Goal: Transaction & Acquisition: Purchase product/service

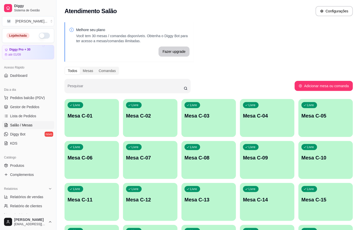
click at [91, 138] on div "Livre Mesa C-01 Livre Mesa C-02 Livre Mesa C-03 Livre Mesa C-04 Livre Mesa C-05…" at bounding box center [209, 222] width 289 height 247
click at [106, 127] on div "Livre Mesa C-01" at bounding box center [92, 115] width 55 height 32
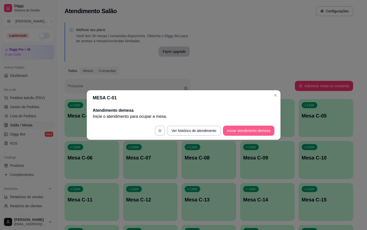
drag, startPoint x: 259, startPoint y: 125, endPoint x: 258, endPoint y: 135, distance: 9.9
click at [259, 126] on footer "Ver histórico de atendimento Iniciar atendimento de mesa" at bounding box center [184, 130] width 194 height 18
click at [258, 135] on button "Iniciar atendimento de mesa" at bounding box center [248, 130] width 51 height 10
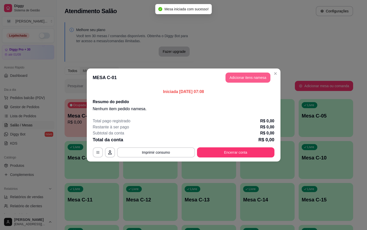
click at [239, 80] on button "Adicionar itens na mesa" at bounding box center [248, 77] width 45 height 10
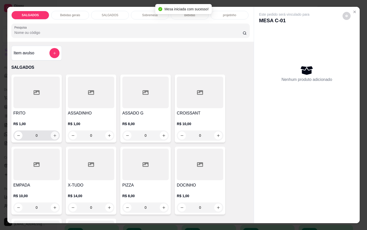
click at [53, 134] on icon "increase-product-quantity" at bounding box center [55, 136] width 4 height 4
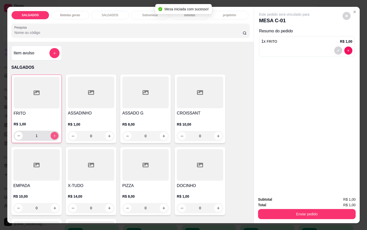
click at [53, 134] on icon "increase-product-quantity" at bounding box center [55, 136] width 4 height 4
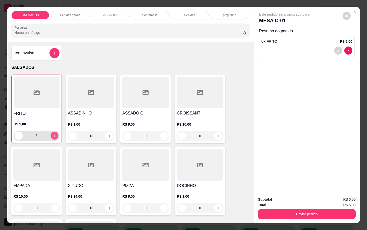
click at [53, 134] on icon "increase-product-quantity" at bounding box center [55, 136] width 4 height 4
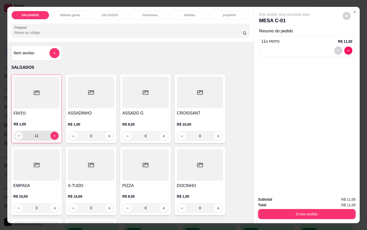
click at [17, 134] on icon "decrease-product-quantity" at bounding box center [19, 136] width 4 height 4
type input "10"
click at [74, 11] on div "Bebidas gerais" at bounding box center [70, 15] width 38 height 9
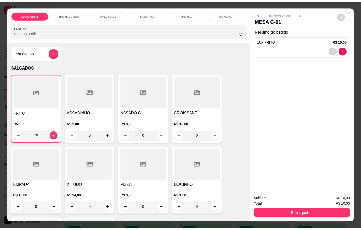
scroll to position [12, 0]
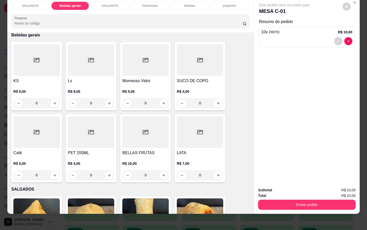
click at [52, 122] on div at bounding box center [36, 132] width 46 height 32
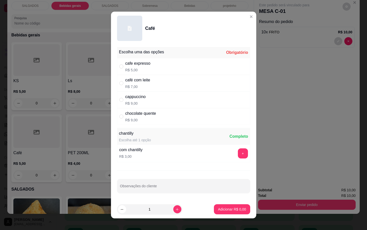
click at [188, 61] on div "cafe expresso R$ 5,00" at bounding box center [183, 66] width 133 height 17
radio input "true"
click at [229, 209] on p "Adicionar R$ 5,00" at bounding box center [232, 208] width 27 height 5
type input "1"
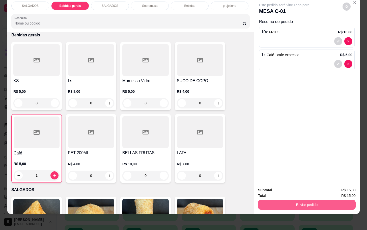
click at [281, 200] on button "Enviar pedido" at bounding box center [307, 204] width 98 height 10
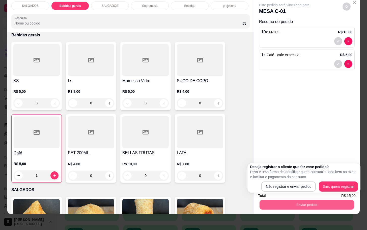
click at [282, 178] on p "Essa é uma forma de identificar quem consumiu cada item na mesa e facilitar o p…" at bounding box center [304, 174] width 108 height 10
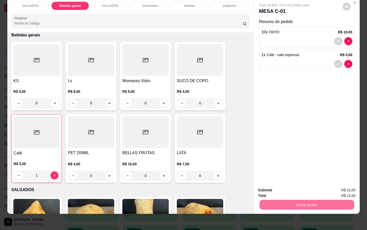
click at [282, 182] on button "Não registrar e enviar pedido" at bounding box center [289, 186] width 51 height 9
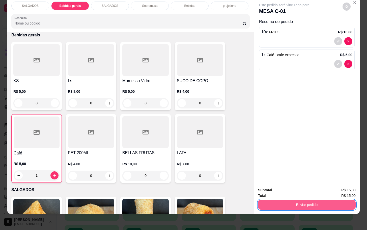
click at [297, 199] on button "Enviar pedido" at bounding box center [307, 204] width 98 height 10
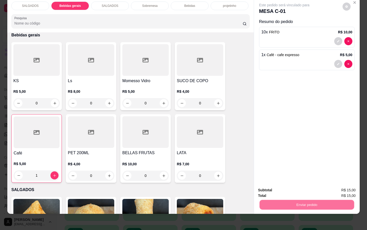
click at [293, 198] on div "Enviar pedido" at bounding box center [307, 203] width 98 height 11
click at [287, 202] on button "Enviar pedido" at bounding box center [307, 204] width 95 height 10
click at [290, 190] on button "Não registrar e enviar pedido" at bounding box center [289, 187] width 53 height 10
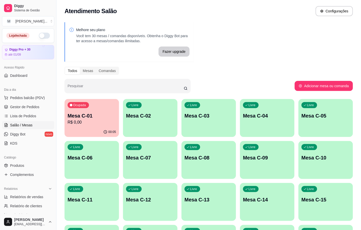
click at [151, 113] on p "Mesa C-02" at bounding box center [150, 115] width 48 height 7
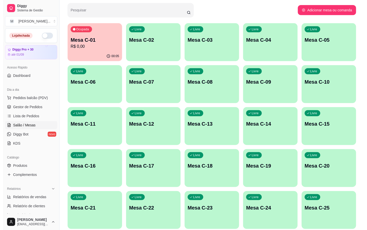
scroll to position [137, 0]
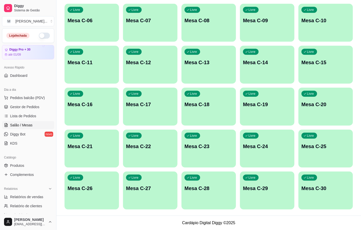
click at [265, 146] on p "Mesa C-24" at bounding box center [267, 146] width 48 height 7
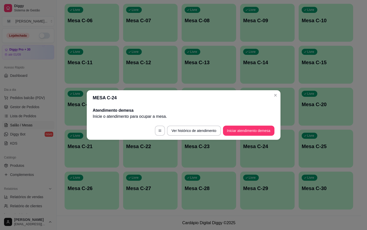
click at [239, 126] on button "Iniciar atendimento de mesa" at bounding box center [248, 130] width 51 height 10
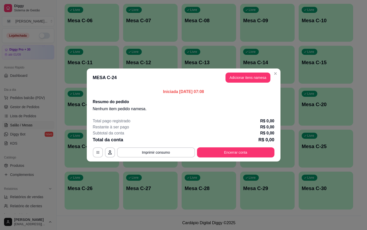
click at [243, 88] on div "Iniciada [DATE] 07:08 Resumo do pedido Nenhum item pedido na mesa ." at bounding box center [184, 100] width 194 height 27
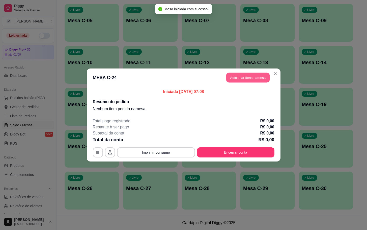
click at [247, 81] on button "Adicionar itens na mesa" at bounding box center [247, 78] width 43 height 10
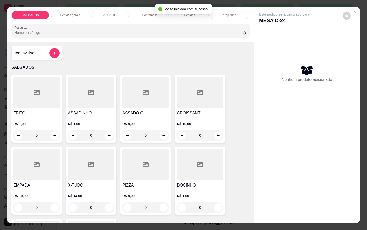
click at [44, 117] on div "R$ 1,00 0" at bounding box center [36, 128] width 46 height 24
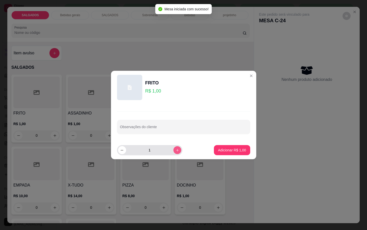
click at [175, 151] on icon "increase-product-quantity" at bounding box center [177, 150] width 4 height 4
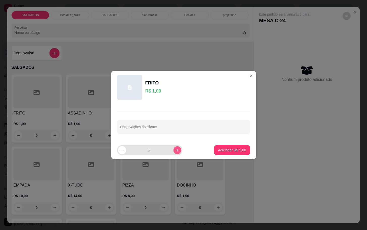
type input "6"
click at [229, 151] on p "Adicionar R$ 6,00" at bounding box center [232, 149] width 28 height 5
type input "6"
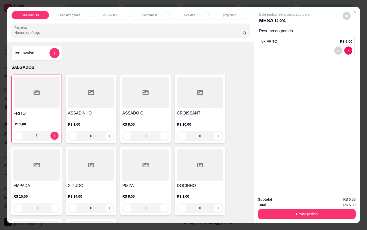
drag, startPoint x: 70, startPoint y: 14, endPoint x: 71, endPoint y: 17, distance: 3.0
click at [71, 14] on p "Bebidas gerais" at bounding box center [70, 15] width 20 height 4
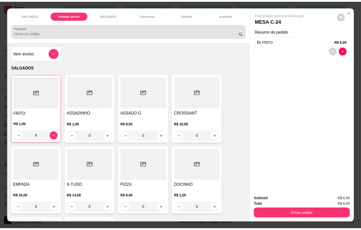
scroll to position [12, 0]
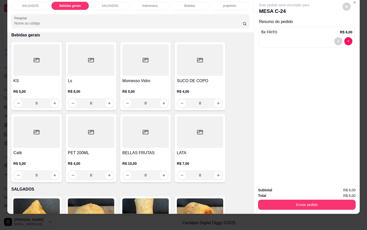
click at [31, 140] on div at bounding box center [36, 132] width 46 height 32
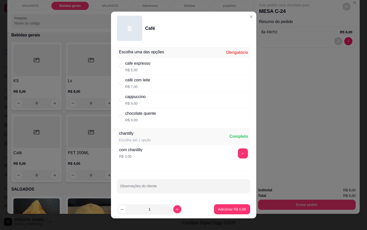
click at [168, 84] on div "café com leite R$ 7,00" at bounding box center [183, 83] width 133 height 17
radio input "true"
click at [215, 209] on button "Adicionar R$ 7,00" at bounding box center [232, 209] width 35 height 10
type input "1"
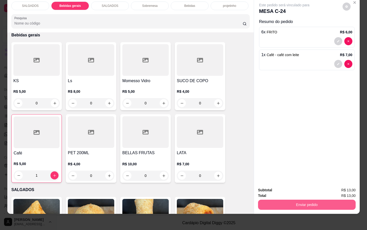
click at [271, 201] on button "Enviar pedido" at bounding box center [307, 204] width 98 height 10
click at [272, 186] on button "Não registrar e enviar pedido" at bounding box center [289, 187] width 53 height 10
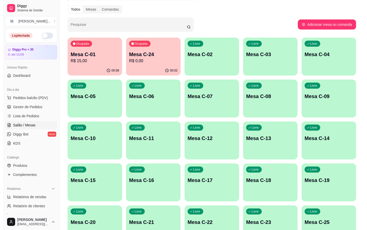
scroll to position [0, 0]
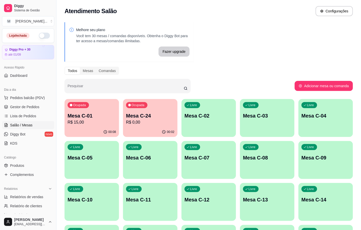
click at [133, 115] on p "Mesa C-24" at bounding box center [150, 115] width 48 height 7
click at [79, 123] on p "R$ 15,00" at bounding box center [92, 122] width 48 height 6
click at [214, 215] on div "button" at bounding box center [209, 218] width 55 height 6
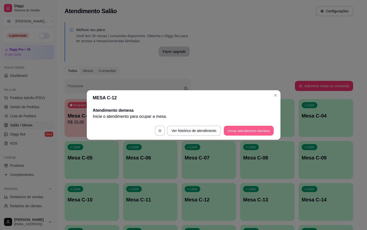
click at [240, 131] on button "Iniciar atendimento de mesa" at bounding box center [249, 131] width 50 height 10
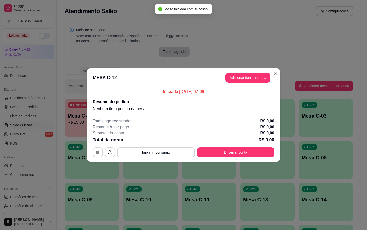
click at [245, 80] on button "Adicionar itens na mesa" at bounding box center [248, 77] width 45 height 10
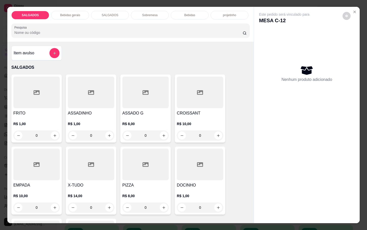
click at [36, 110] on h4 "FRITO" at bounding box center [36, 113] width 46 height 6
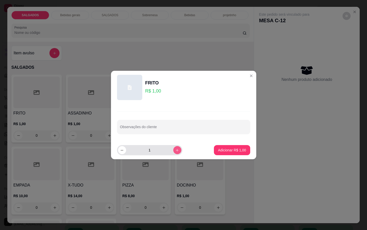
click at [175, 152] on icon "increase-product-quantity" at bounding box center [177, 150] width 4 height 4
click at [175, 151] on icon "increase-product-quantity" at bounding box center [177, 150] width 4 height 4
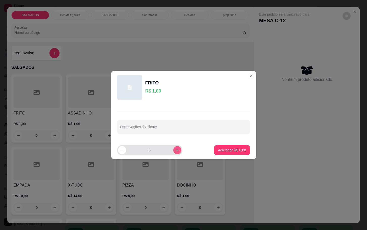
click at [176, 151] on button "increase-product-quantity" at bounding box center [177, 150] width 8 height 8
type input "7"
click at [218, 148] on p "Adicionar R$ 7,00" at bounding box center [232, 149] width 28 height 5
type input "7"
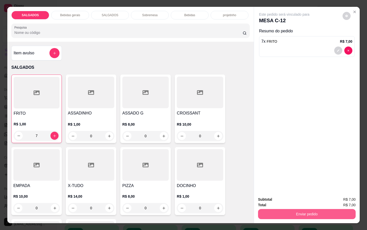
click at [320, 209] on button "Enviar pedido" at bounding box center [307, 214] width 98 height 10
click at [304, 198] on button "Não registrar e enviar pedido" at bounding box center [289, 198] width 51 height 9
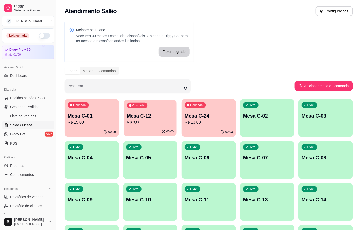
click at [143, 126] on div "Ocupada Mesa C-12 R$ 0,00" at bounding box center [150, 112] width 53 height 27
click at [153, 125] on div "Ocupada Mesa C-12 R$ 0,00" at bounding box center [150, 113] width 55 height 28
click at [95, 113] on p "Mesa C-01" at bounding box center [91, 115] width 47 height 7
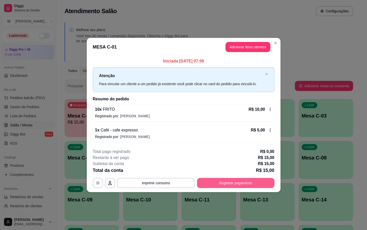
click at [232, 183] on button "Registrar pagamento" at bounding box center [235, 183] width 77 height 10
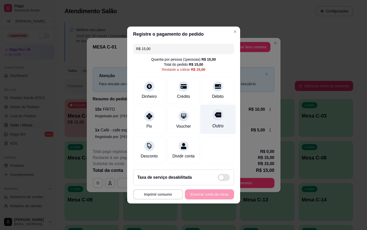
drag, startPoint x: 211, startPoint y: 109, endPoint x: 214, endPoint y: 111, distance: 2.7
click at [214, 111] on div at bounding box center [218, 114] width 11 height 11
click at [190, 199] on div "**********" at bounding box center [183, 194] width 101 height 10
type input "R$ 0,00"
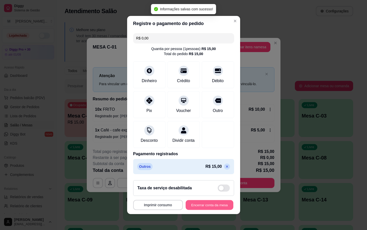
click at [201, 209] on button "Encerrar conta da mesa" at bounding box center [210, 205] width 48 height 10
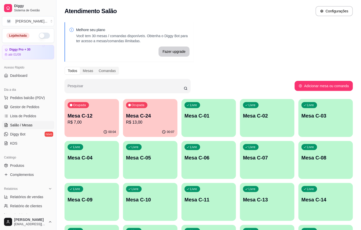
click at [97, 121] on p "R$ 7,00" at bounding box center [92, 122] width 48 height 6
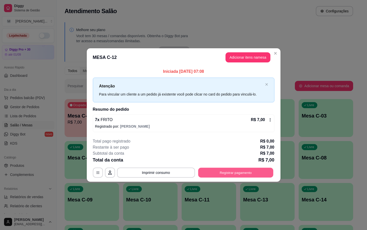
click at [251, 169] on button "Registrar pagamento" at bounding box center [235, 172] width 75 height 10
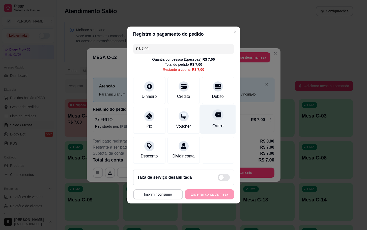
click at [212, 122] on div "Outro" at bounding box center [217, 125] width 11 height 7
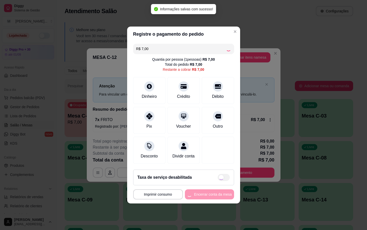
type input "R$ 0,00"
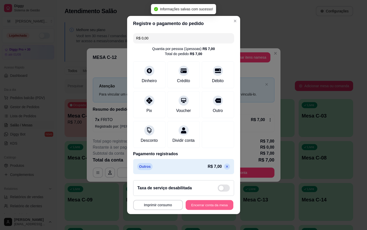
click at [209, 210] on button "Encerrar conta da mesa" at bounding box center [210, 205] width 48 height 10
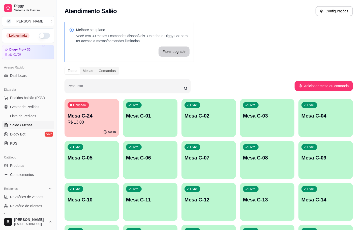
click at [71, 113] on p "Mesa C-24" at bounding box center [92, 115] width 48 height 7
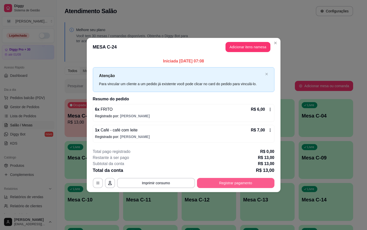
click at [235, 185] on button "Registrar pagamento" at bounding box center [235, 183] width 77 height 10
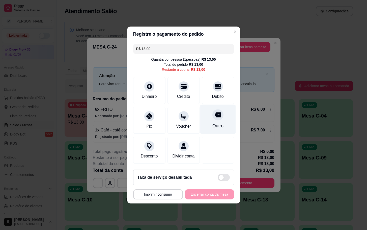
click at [219, 118] on div "Outro" at bounding box center [218, 120] width 36 height 30
type input "R$ 0,00"
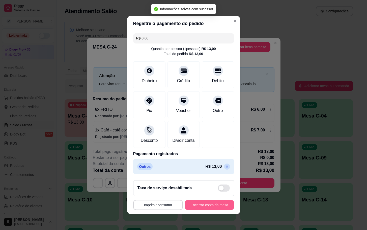
click at [212, 208] on button "Encerrar conta da mesa" at bounding box center [209, 205] width 49 height 10
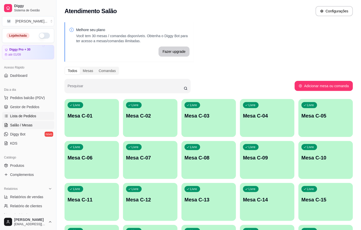
click at [14, 119] on link "Lista de Pedidos" at bounding box center [28, 116] width 52 height 8
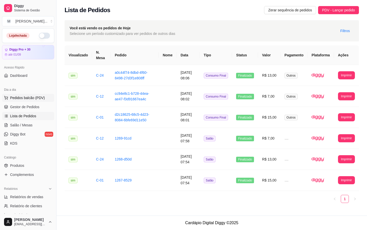
click at [15, 101] on button "Pedidos balcão (PDV)" at bounding box center [28, 98] width 52 height 8
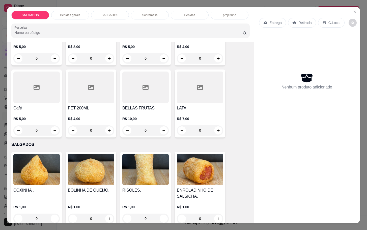
scroll to position [379, 0]
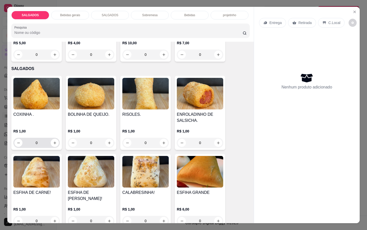
click at [36, 139] on input "0" at bounding box center [36, 143] width 28 height 10
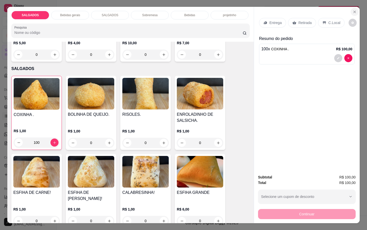
type input "100"
click at [353, 10] on icon "Close" at bounding box center [355, 12] width 4 height 4
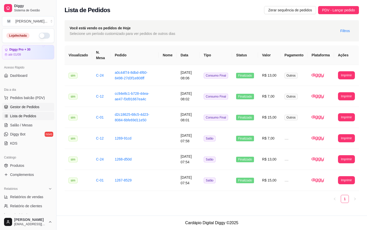
click at [27, 106] on span "Gestor de Pedidos" at bounding box center [24, 106] width 29 height 5
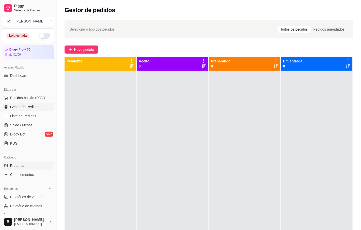
click at [20, 165] on span "Produtos" at bounding box center [17, 165] width 14 height 5
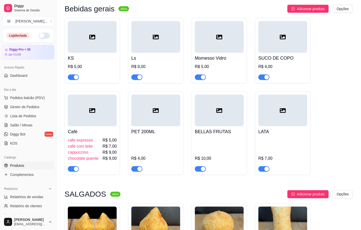
scroll to position [530, 0]
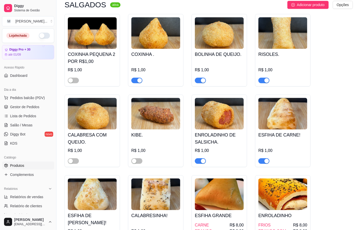
click at [137, 161] on div at bounding box center [137, 161] width 11 height 6
click at [134, 163] on div "button" at bounding box center [134, 161] width 5 height 5
click at [25, 117] on span "Lista de Pedidos" at bounding box center [23, 115] width 26 height 5
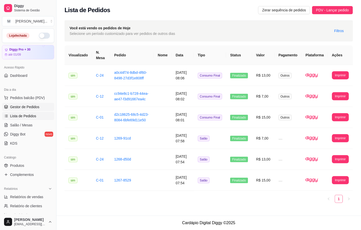
click at [34, 110] on link "Gestor de Pedidos" at bounding box center [28, 107] width 52 height 8
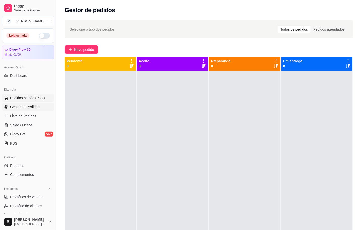
click at [24, 99] on span "Pedidos balcão (PDV)" at bounding box center [27, 97] width 35 height 5
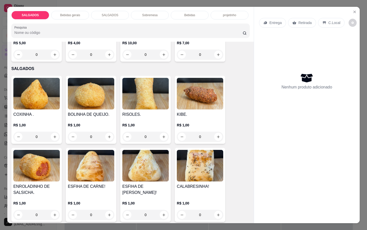
scroll to position [416, 0]
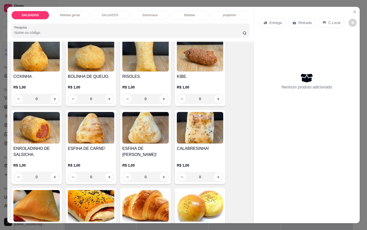
click at [44, 100] on input "0" at bounding box center [36, 99] width 28 height 10
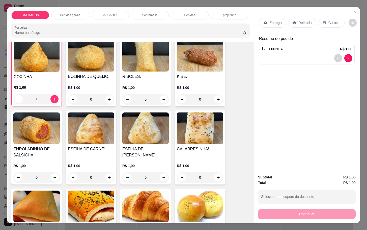
scroll to position [417, 0]
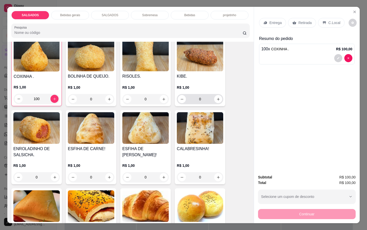
type input "100"
click at [198, 99] on input "0" at bounding box center [200, 99] width 28 height 10
type input "50"
click at [304, 22] on p "Retirada" at bounding box center [305, 22] width 13 height 5
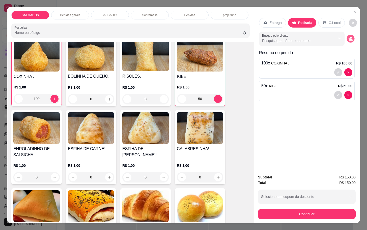
click at [349, 37] on icon "decrease-product-quantity" at bounding box center [351, 39] width 4 height 4
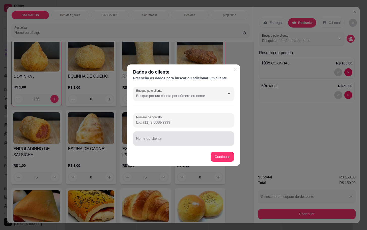
click at [148, 135] on div at bounding box center [183, 138] width 95 height 10
type input "[PERSON_NAME]"
click at [142, 129] on div "Número de contato Nome do cliente [PERSON_NAME]" at bounding box center [183, 129] width 101 height 32
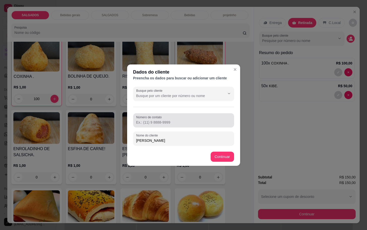
click at [140, 124] on input "Número de contato" at bounding box center [183, 122] width 95 height 5
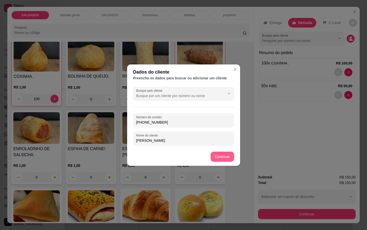
type input "[PHONE_NUMBER]"
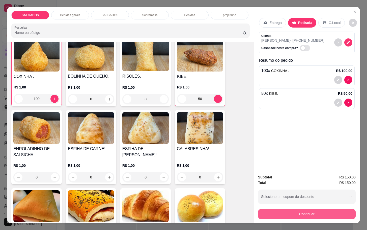
click at [283, 212] on button "Continuar" at bounding box center [307, 214] width 98 height 10
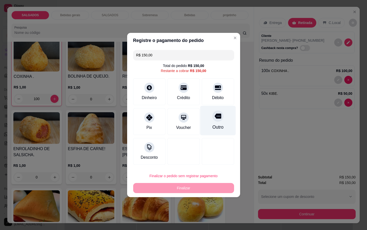
click at [212, 126] on div "Outro" at bounding box center [217, 127] width 11 height 7
type input "R$ 0,00"
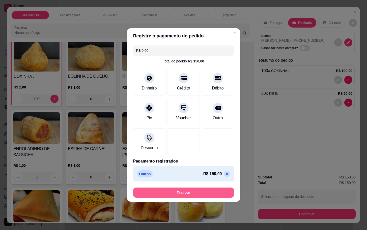
click at [198, 193] on button "Finalizar" at bounding box center [183, 192] width 101 height 10
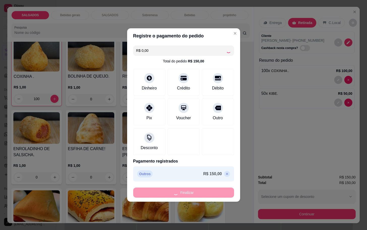
type input "0"
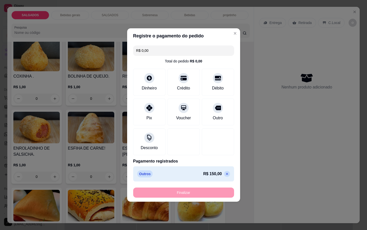
type input "-R$ 150,00"
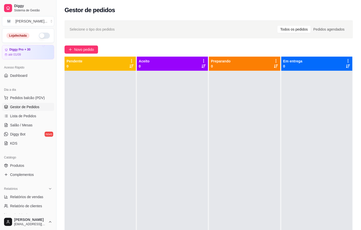
click at [39, 35] on button "button" at bounding box center [44, 36] width 11 height 6
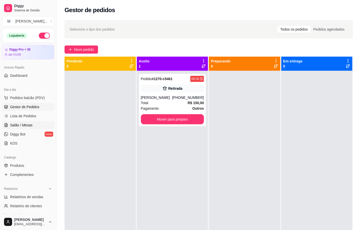
click at [35, 124] on link "Salão / Mesas" at bounding box center [28, 125] width 52 height 8
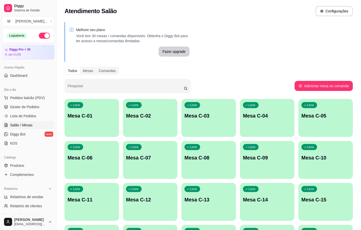
click at [86, 122] on div "Livre Mesa C-01" at bounding box center [92, 115] width 55 height 32
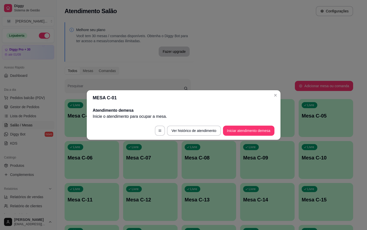
click at [264, 128] on button "Iniciar atendimento de mesa" at bounding box center [248, 130] width 51 height 10
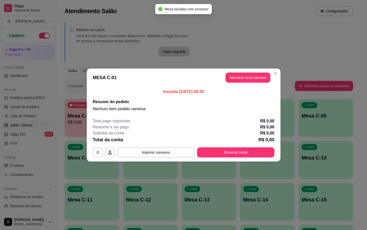
click at [239, 81] on button "Adicionar itens na mesa" at bounding box center [248, 77] width 45 height 10
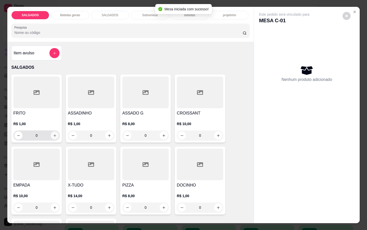
click at [53, 134] on icon "increase-product-quantity" at bounding box center [55, 136] width 4 height 4
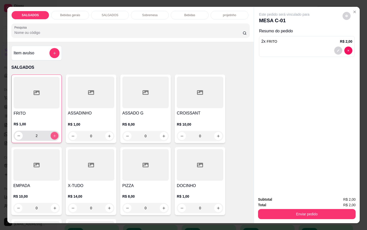
click at [53, 134] on icon "increase-product-quantity" at bounding box center [55, 136] width 4 height 4
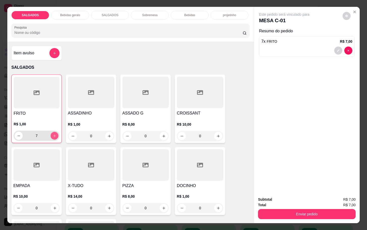
click at [53, 134] on icon "increase-product-quantity" at bounding box center [55, 136] width 4 height 4
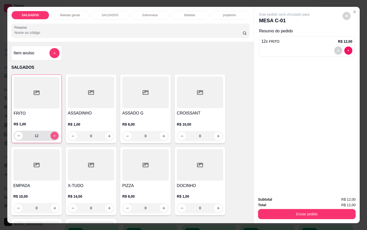
click at [53, 134] on icon "increase-product-quantity" at bounding box center [55, 136] width 4 height 4
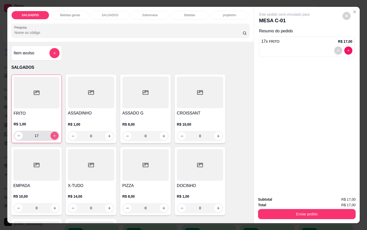
click at [53, 134] on icon "increase-product-quantity" at bounding box center [55, 136] width 4 height 4
type input "18"
click at [46, 56] on div "Item avulso" at bounding box center [36, 53] width 50 height 15
click at [79, 11] on div "Bebidas gerais" at bounding box center [70, 15] width 38 height 9
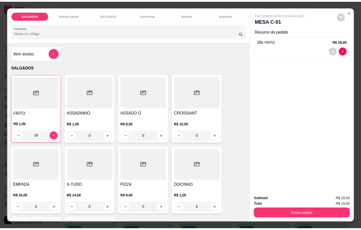
scroll to position [12, 0]
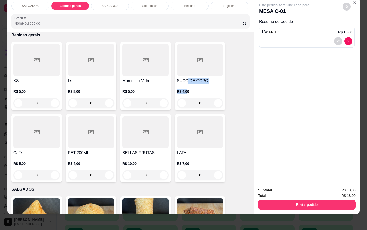
click at [185, 78] on div "SUCO DE COPO R$ 4,00 0" at bounding box center [200, 76] width 50 height 68
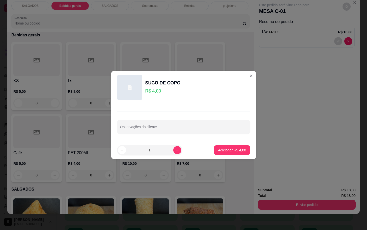
click at [208, 158] on footer "1 Adicionar R$ 4,00" at bounding box center [183, 150] width 145 height 18
click at [208, 153] on footer "1 Adicionar R$ 4,00" at bounding box center [183, 150] width 145 height 18
click at [214, 152] on div "Adicionar R$ 4,00" at bounding box center [232, 150] width 36 height 10
click at [233, 157] on footer "1 Adicionar R$ 4,00" at bounding box center [183, 150] width 145 height 18
click at [239, 148] on p "Adicionar R$ 4,00" at bounding box center [232, 149] width 28 height 5
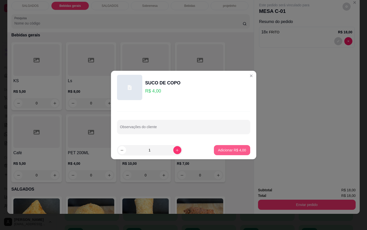
type input "1"
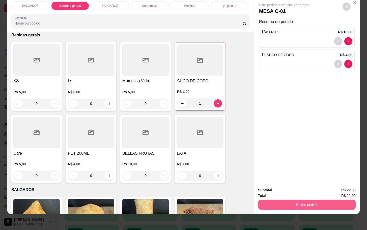
click at [275, 199] on button "Enviar pedido" at bounding box center [307, 204] width 98 height 10
click at [276, 175] on p "Essa é uma forma de identificar quem consumiu cada item na mesa e facilitar o p…" at bounding box center [304, 178] width 86 height 8
click at [276, 182] on button "Não registrar e enviar pedido" at bounding box center [289, 187] width 53 height 10
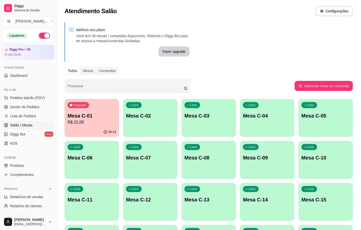
click at [85, 126] on div "Ocupada Mesa C-01 R$ 22,00" at bounding box center [92, 113] width 55 height 28
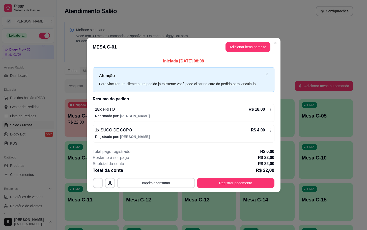
click at [256, 189] on footer "**********" at bounding box center [184, 167] width 194 height 47
drag, startPoint x: 256, startPoint y: 189, endPoint x: 259, endPoint y: 185, distance: 4.7
click at [257, 189] on footer "**********" at bounding box center [184, 167] width 194 height 47
click at [260, 185] on button "Registrar pagamento" at bounding box center [235, 183] width 77 height 10
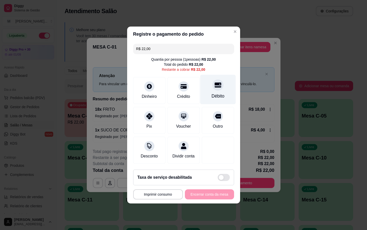
click at [222, 91] on div "Débito" at bounding box center [218, 90] width 36 height 30
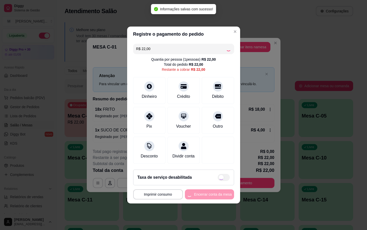
type input "R$ 0,00"
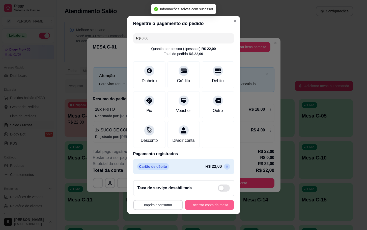
click at [203, 205] on button "Encerrar conta da mesa" at bounding box center [209, 205] width 49 height 10
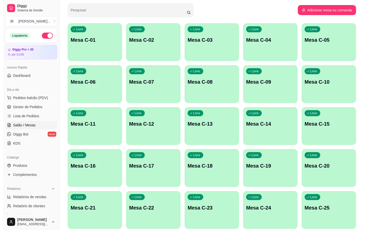
scroll to position [137, 0]
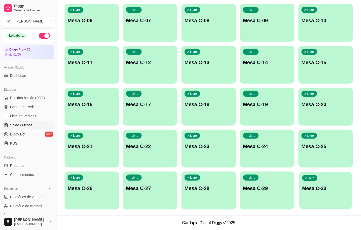
click at [320, 190] on p "Mesa C-30" at bounding box center [326, 188] width 47 height 7
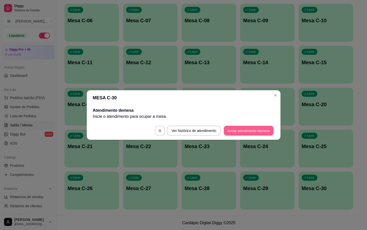
click at [246, 131] on button "Iniciar atendimento de mesa" at bounding box center [249, 131] width 50 height 10
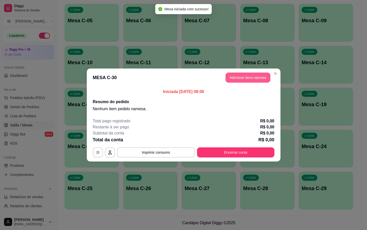
click at [236, 82] on button "Adicionar itens na mesa" at bounding box center [248, 77] width 45 height 10
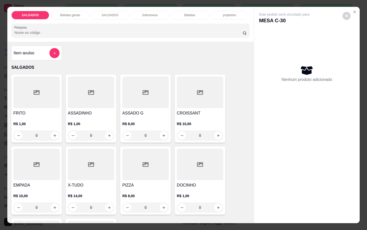
drag, startPoint x: 44, startPoint y: 133, endPoint x: 17, endPoint y: 134, distance: 27.6
click at [17, 134] on div "0" at bounding box center [36, 135] width 44 height 10
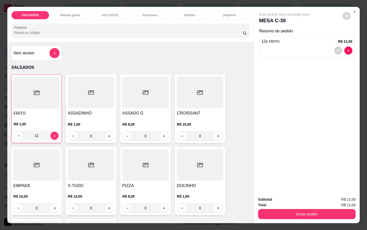
type input "12"
click at [116, 53] on div "Item avulso SALGADOS FRITO R$ 1,00 12 ASSADINHO R$ 1,00 0 ASSADO G R$ 8,00 0 CR…" at bounding box center [130, 132] width 247 height 181
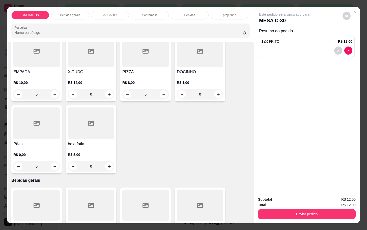
scroll to position [227, 0]
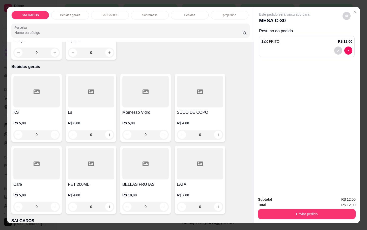
click at [190, 103] on div at bounding box center [200, 92] width 46 height 32
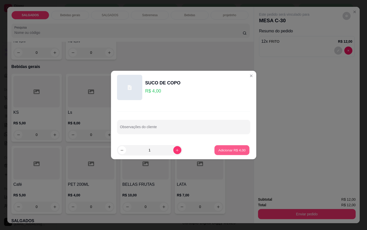
click at [221, 151] on p "Adicionar R$ 4,00" at bounding box center [232, 149] width 27 height 5
type input "1"
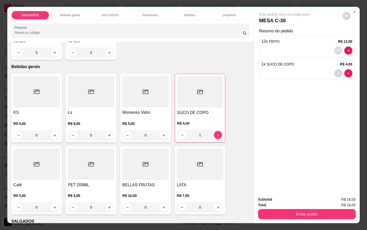
click at [334, 51] on button "decrease-product-quantity" at bounding box center [338, 50] width 8 height 8
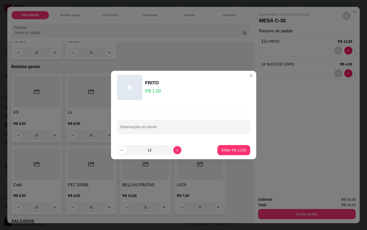
drag, startPoint x: 137, startPoint y: 149, endPoint x: -20, endPoint y: 124, distance: 158.7
type input "7"
click at [226, 150] on p "Editar R$ 7,00" at bounding box center [235, 149] width 23 height 5
type input "7"
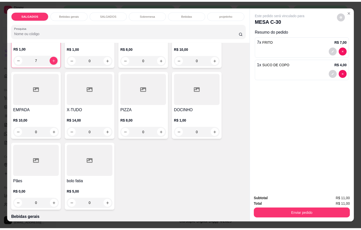
scroll to position [0, 0]
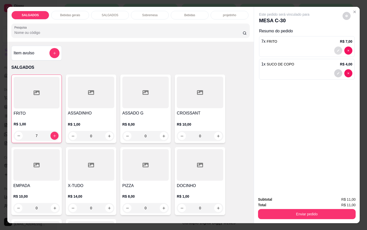
click at [337, 49] on icon "decrease-product-quantity" at bounding box center [338, 50] width 3 height 3
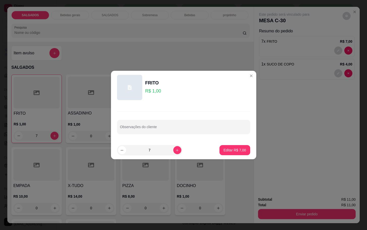
drag, startPoint x: 159, startPoint y: 149, endPoint x: 125, endPoint y: 154, distance: 34.4
click at [125, 154] on div "7" at bounding box center [149, 150] width 63 height 10
type input "12"
click at [231, 145] on footer "12 Editar R$ 12,00" at bounding box center [183, 150] width 145 height 18
click at [230, 149] on p "Editar R$ 12,00" at bounding box center [234, 149] width 24 height 5
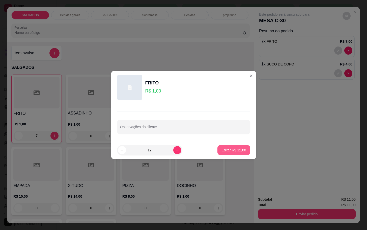
type input "12"
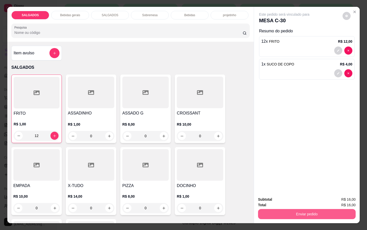
click at [299, 209] on button "Enviar pedido" at bounding box center [307, 214] width 98 height 10
click at [282, 196] on button "Não registrar e enviar pedido" at bounding box center [289, 198] width 51 height 9
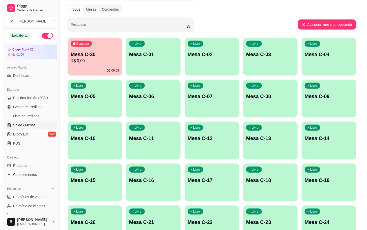
scroll to position [23, 0]
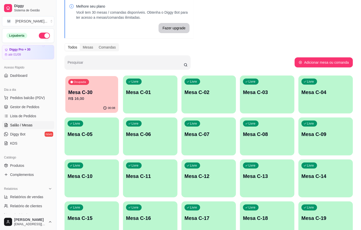
click at [82, 87] on div "Ocupada Mesa C-30 R$ 16,00" at bounding box center [91, 89] width 53 height 27
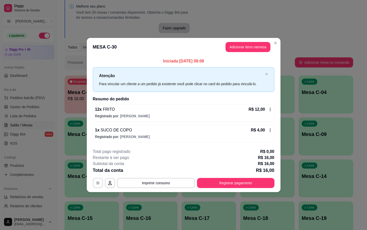
drag, startPoint x: 227, startPoint y: 177, endPoint x: 227, endPoint y: 190, distance: 13.4
click at [227, 177] on div "**********" at bounding box center [184, 167] width 182 height 39
click at [227, 190] on footer "**********" at bounding box center [184, 167] width 194 height 47
click at [233, 182] on button "Registrar pagamento" at bounding box center [235, 183] width 75 height 10
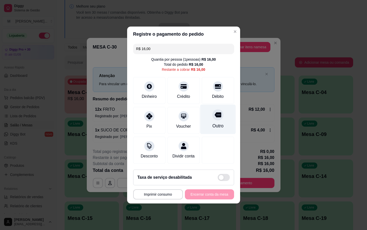
click at [207, 118] on div "Outro" at bounding box center [218, 120] width 36 height 30
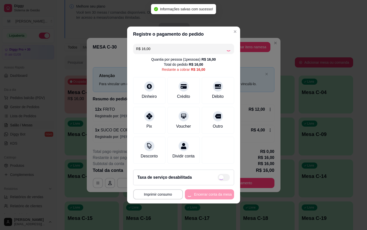
type input "R$ 0,00"
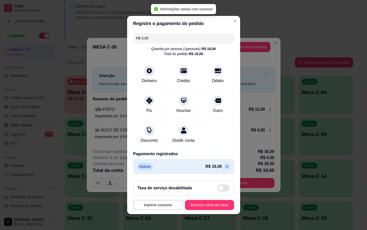
drag, startPoint x: 212, startPoint y: 198, endPoint x: 211, endPoint y: 203, distance: 4.9
click at [212, 196] on div "Taxa de serviço desabilitada" at bounding box center [183, 188] width 101 height 16
click at [211, 203] on div "**********" at bounding box center [183, 205] width 101 height 10
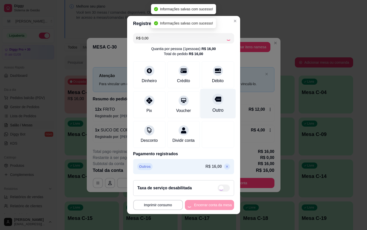
checkbox input "true"
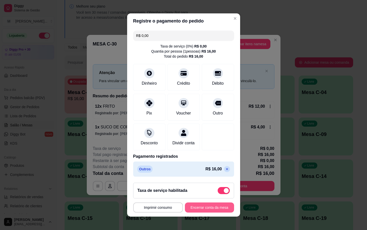
click at [202, 208] on button "Encerrar conta da mesa" at bounding box center [209, 207] width 49 height 10
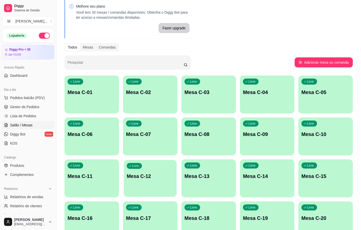
click at [169, 187] on div "Livre Mesa C-12" at bounding box center [150, 175] width 53 height 31
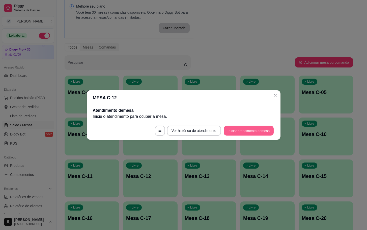
click at [234, 132] on button "Iniciar atendimento de mesa" at bounding box center [249, 131] width 50 height 10
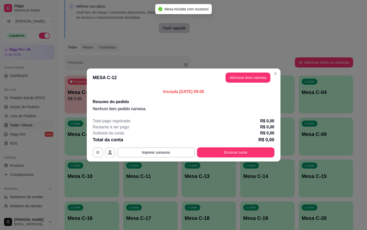
click at [257, 70] on header "MESA C-12 Adicionar itens na mesa" at bounding box center [184, 77] width 194 height 18
click at [255, 76] on button "Adicionar itens na mesa" at bounding box center [248, 77] width 45 height 10
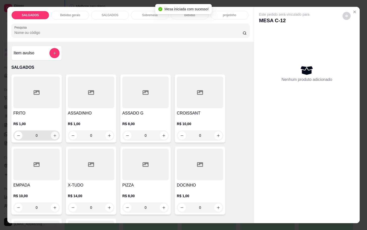
click at [53, 135] on icon "increase-product-quantity" at bounding box center [55, 136] width 4 height 4
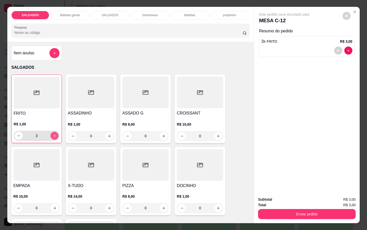
click at [53, 135] on icon "increase-product-quantity" at bounding box center [55, 136] width 4 height 4
click at [17, 134] on icon "decrease-product-quantity" at bounding box center [19, 136] width 4 height 4
type input "4"
click at [73, 18] on div "SALGADOS Bebidas gerais SALGADOS Sobremesa Bebidas projetinho Pesquisa" at bounding box center [130, 24] width 247 height 35
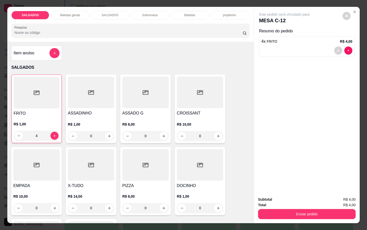
click at [73, 17] on div "SALGADOS Bebidas gerais SALGADOS Sobremesa Bebidas projetinho Pesquisa" at bounding box center [130, 24] width 247 height 35
click at [73, 13] on p "Bebidas gerais" at bounding box center [70, 15] width 20 height 4
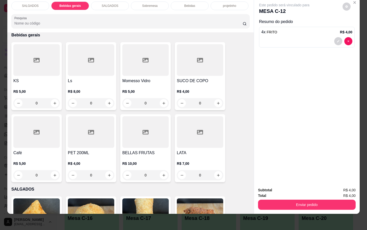
click at [21, 150] on h4 "Café" at bounding box center [36, 153] width 46 height 6
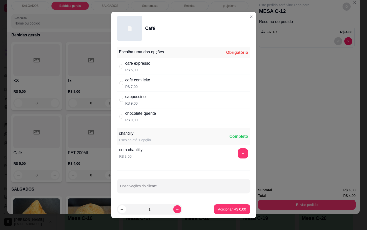
click at [180, 66] on div "cafe expresso R$ 5,00" at bounding box center [183, 66] width 133 height 17
radio input "true"
click at [224, 210] on p "Adicionar R$ 5,00" at bounding box center [232, 208] width 28 height 5
type input "1"
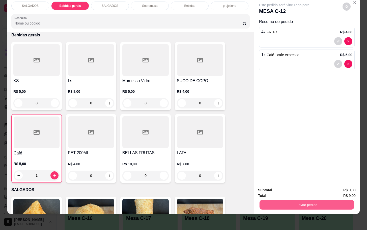
click at [285, 199] on button "Enviar pedido" at bounding box center [307, 204] width 95 height 10
click at [283, 191] on button "Não registrar e enviar pedido" at bounding box center [289, 187] width 53 height 10
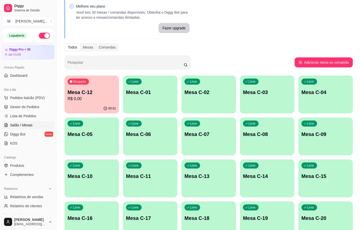
click at [83, 100] on p "R$ 0,00" at bounding box center [92, 99] width 48 height 6
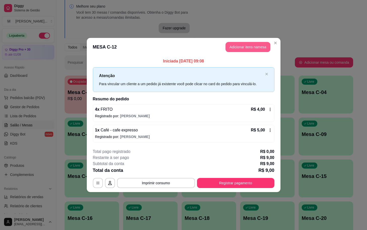
click at [242, 47] on button "Adicionar itens na mesa" at bounding box center [248, 47] width 45 height 10
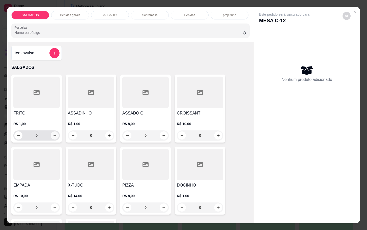
click at [55, 131] on button "increase-product-quantity" at bounding box center [55, 135] width 8 height 8
type input "1"
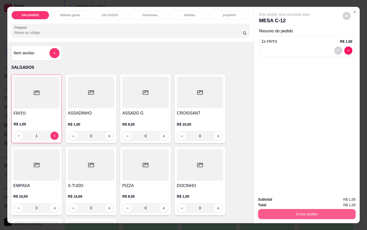
click at [332, 209] on button "Enviar pedido" at bounding box center [307, 214] width 98 height 10
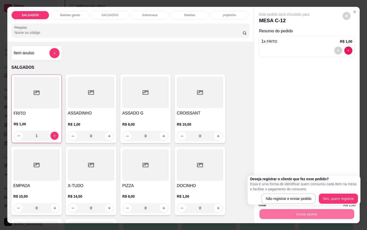
click at [198, 154] on div at bounding box center [200, 165] width 46 height 32
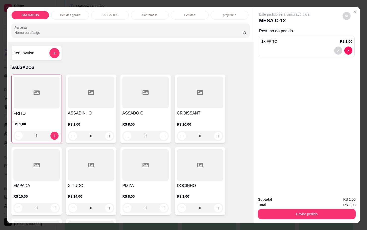
click at [207, 199] on div "R$ 1,00 0" at bounding box center [200, 203] width 46 height 19
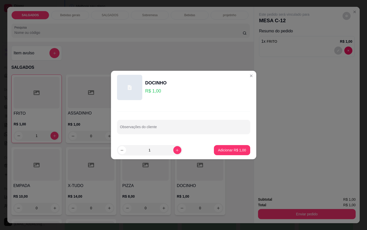
click at [248, 154] on footer "1 Adicionar R$ 1,00" at bounding box center [183, 150] width 145 height 18
click at [240, 149] on p "Adicionar R$ 1,00" at bounding box center [232, 149] width 27 height 5
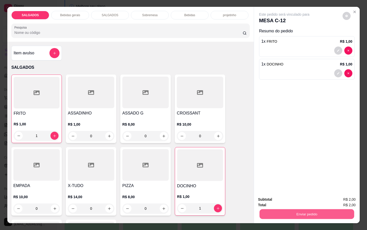
click at [283, 211] on button "Enviar pedido" at bounding box center [307, 214] width 95 height 10
click at [284, 141] on div "Este pedido será vinculado para MESA C-12 Resumo do pedido 1 x FRITO R$ 1,00 1 …" at bounding box center [307, 99] width 106 height 185
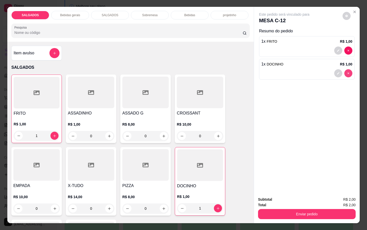
type input "0"
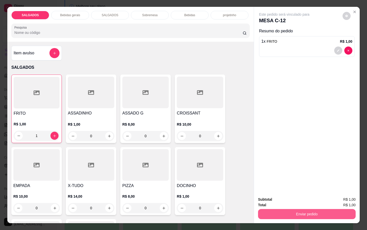
click at [311, 209] on button "Enviar pedido" at bounding box center [307, 214] width 98 height 10
click at [296, 195] on button "Não registrar e enviar pedido" at bounding box center [289, 199] width 53 height 10
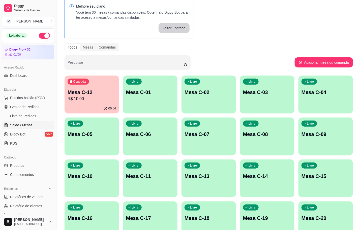
click at [215, 138] on div "Livre Mesa C-07" at bounding box center [209, 133] width 55 height 32
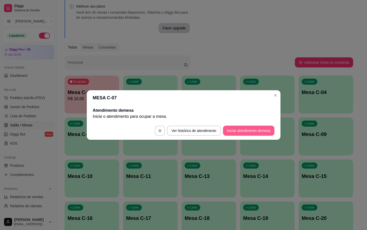
click at [252, 132] on button "Iniciar atendimento de mesa" at bounding box center [248, 130] width 51 height 10
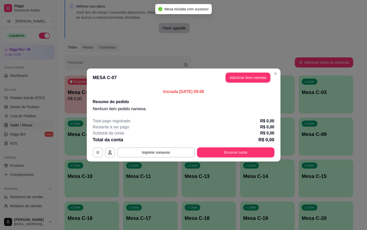
click at [250, 83] on header "MESA C-07 Adicionar itens na mesa" at bounding box center [184, 77] width 194 height 18
click at [250, 81] on button "Adicionar itens na mesa" at bounding box center [248, 77] width 45 height 10
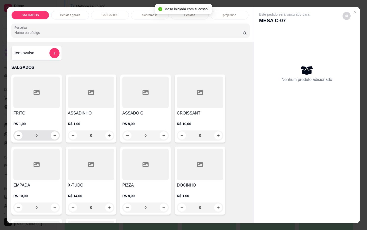
drag, startPoint x: 30, startPoint y: 131, endPoint x: 5, endPoint y: 122, distance: 26.0
click at [7, 122] on div "Item avulso SALGADOS FRITO R$ 1,00 0 ASSADINHO R$ 1,00 0 ASSADO G R$ 8,00 0 CRO…" at bounding box center [130, 132] width 247 height 181
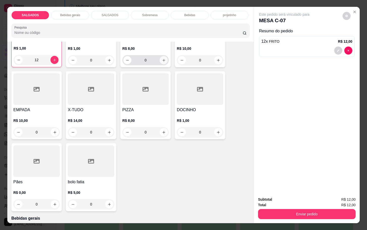
scroll to position [151, 0]
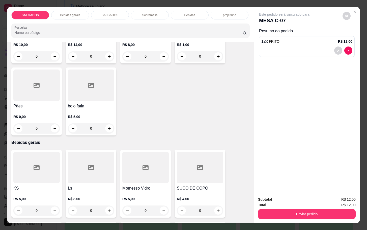
type input "12"
click at [185, 159] on div at bounding box center [200, 167] width 46 height 32
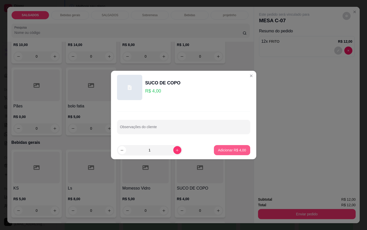
click at [228, 153] on button "Adicionar R$ 4,00" at bounding box center [232, 150] width 36 height 10
type input "1"
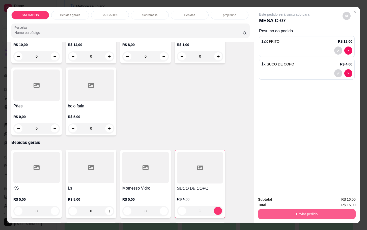
click at [292, 210] on button "Enviar pedido" at bounding box center [307, 214] width 98 height 10
click at [287, 198] on button "Não registrar e enviar pedido" at bounding box center [289, 199] width 53 height 10
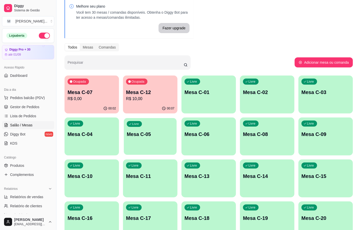
click at [146, 130] on div "Livre Mesa C-05" at bounding box center [150, 133] width 53 height 31
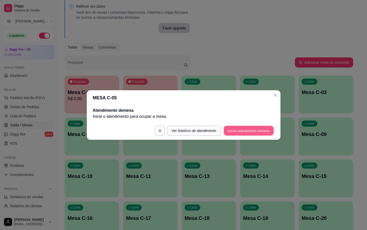
click at [235, 133] on button "Iniciar atendimento de mesa" at bounding box center [249, 131] width 50 height 10
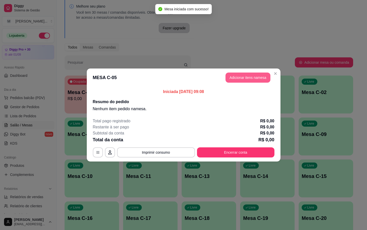
click at [249, 76] on button "Adicionar itens na mesa" at bounding box center [248, 77] width 45 height 10
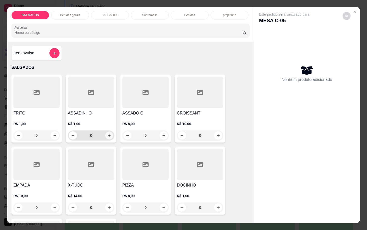
click at [108, 134] on icon "increase-product-quantity" at bounding box center [110, 136] width 4 height 4
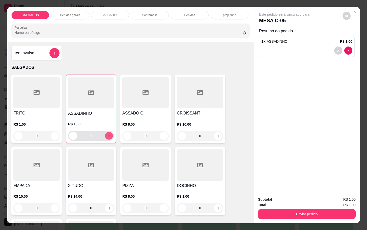
click at [108, 134] on icon "increase-product-quantity" at bounding box center [109, 136] width 4 height 4
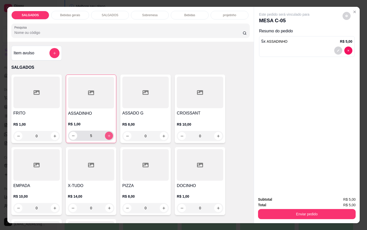
type input "6"
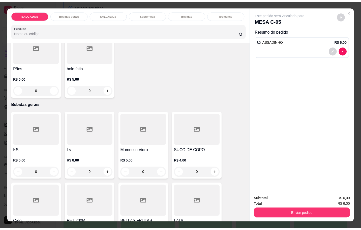
scroll to position [265, 0]
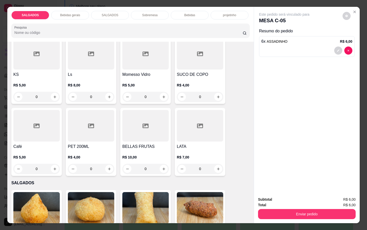
click at [42, 131] on div at bounding box center [36, 126] width 46 height 32
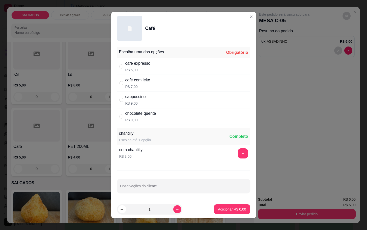
click at [141, 83] on div "café com leite R$ 7,00" at bounding box center [137, 83] width 25 height 12
radio input "true"
click at [224, 211] on p "Adicionar R$ 7,00" at bounding box center [232, 208] width 27 height 5
type input "1"
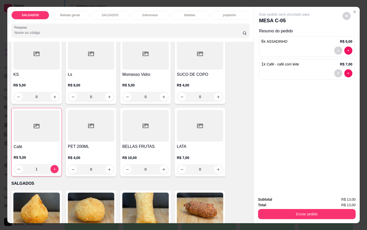
click at [273, 207] on div "Enviar pedido" at bounding box center [307, 212] width 98 height 11
click at [275, 210] on button "Enviar pedido" at bounding box center [307, 214] width 98 height 10
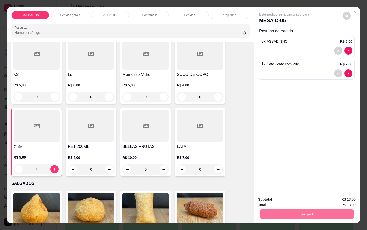
click at [275, 197] on button "Não registrar e enviar pedido" at bounding box center [289, 198] width 51 height 9
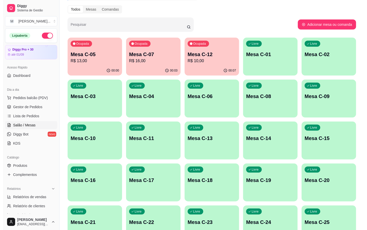
scroll to position [99, 0]
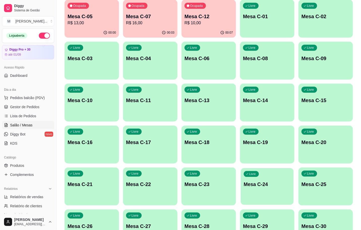
click at [287, 191] on div "Livre Mesa C-24" at bounding box center [267, 183] width 53 height 31
click at [93, 28] on div "00:00" at bounding box center [92, 33] width 55 height 10
click at [202, 12] on div "Ocupada Mesa C-12 R$ 10,00" at bounding box center [209, 14] width 55 height 28
click at [171, 28] on div "00:03" at bounding box center [150, 33] width 53 height 10
click at [191, 22] on p "R$ 10,00" at bounding box center [209, 23] width 48 height 6
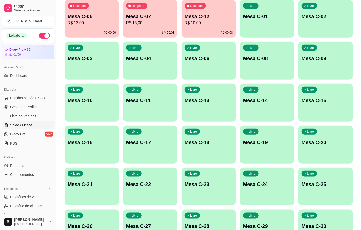
click at [168, 31] on div "00:03" at bounding box center [168, 33] width 13 height 4
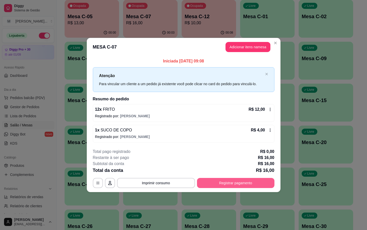
click at [232, 181] on button "Registrar pagamento" at bounding box center [235, 183] width 77 height 10
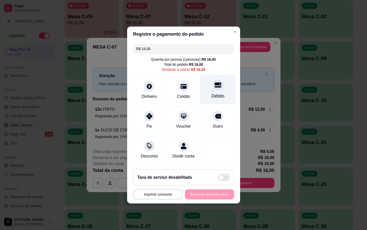
click at [221, 90] on div "Débito" at bounding box center [218, 90] width 36 height 30
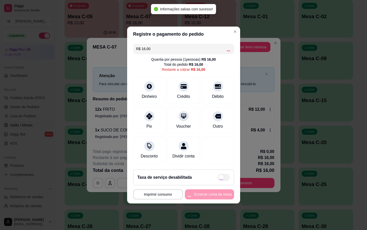
type input "R$ 0,00"
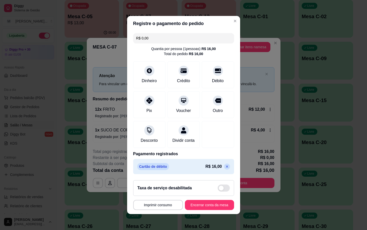
click at [211, 214] on footer "**********" at bounding box center [183, 195] width 113 height 38
click at [199, 214] on footer "**********" at bounding box center [183, 195] width 113 height 38
click at [207, 214] on footer "**********" at bounding box center [183, 195] width 113 height 38
click at [206, 214] on footer "**********" at bounding box center [183, 195] width 113 height 38
click at [208, 210] on button "Encerrar conta da mesa" at bounding box center [210, 205] width 48 height 10
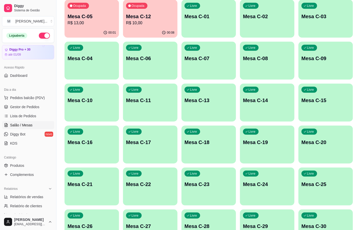
click at [138, 31] on div "00:08" at bounding box center [150, 33] width 55 height 10
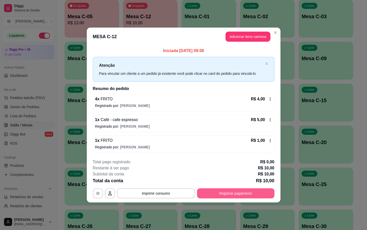
click at [246, 195] on button "Registrar pagamento" at bounding box center [235, 193] width 77 height 10
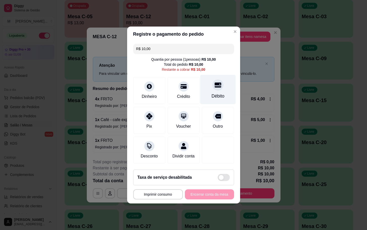
click at [214, 93] on div "Débito" at bounding box center [218, 96] width 13 height 7
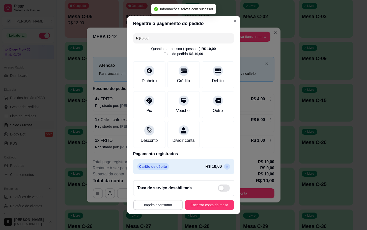
type input "R$ 0,00"
click at [209, 209] on button "Encerrar conta da mesa" at bounding box center [209, 205] width 49 height 10
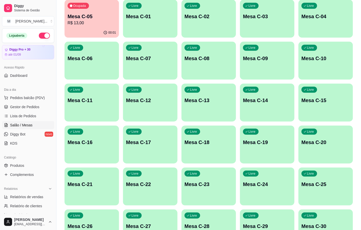
click at [282, 177] on div "Livre Mesa C-24" at bounding box center [267, 183] width 55 height 32
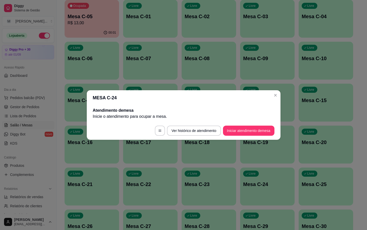
click at [263, 137] on footer "Ver histórico de atendimento Iniciar atendimento de mesa" at bounding box center [184, 130] width 194 height 18
click at [258, 129] on button "Iniciar atendimento de mesa" at bounding box center [249, 131] width 50 height 10
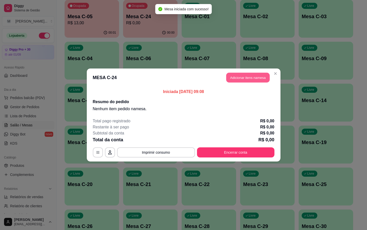
click at [256, 82] on button "Adicionar itens na mesa" at bounding box center [247, 78] width 43 height 10
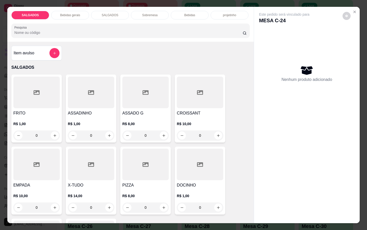
click at [46, 169] on div at bounding box center [36, 164] width 46 height 32
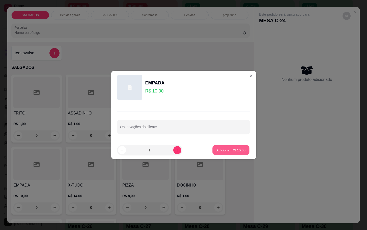
click at [218, 151] on p "Adicionar R$ 10,00" at bounding box center [231, 149] width 29 height 5
type input "1"
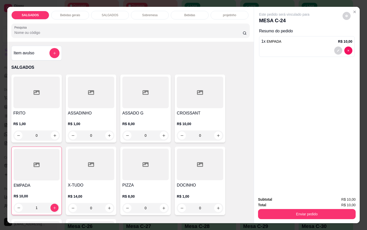
click at [78, 12] on div "Bebidas gerais" at bounding box center [70, 15] width 38 height 9
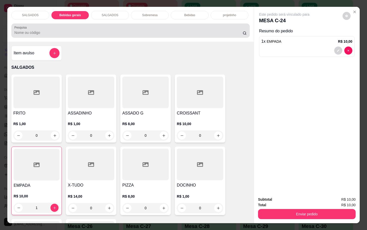
scroll to position [12, 0]
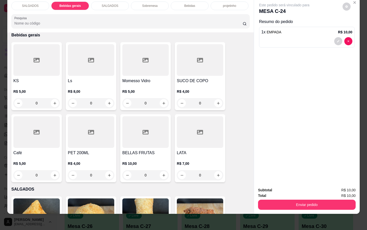
click at [33, 117] on div at bounding box center [36, 132] width 46 height 32
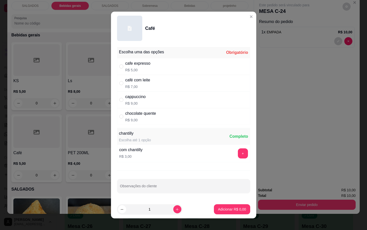
click at [159, 61] on div "cafe expresso R$ 5,00" at bounding box center [183, 66] width 133 height 17
radio input "true"
click at [230, 214] on button "Adicionar R$ 5,00" at bounding box center [232, 209] width 36 height 10
type input "1"
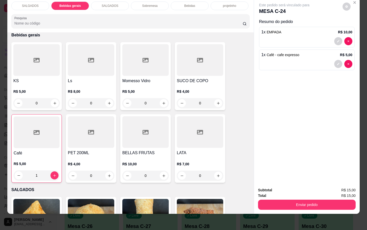
click at [290, 193] on div "Total R$ 15,00" at bounding box center [307, 196] width 98 height 6
click at [290, 199] on button "Enviar pedido" at bounding box center [307, 204] width 98 height 10
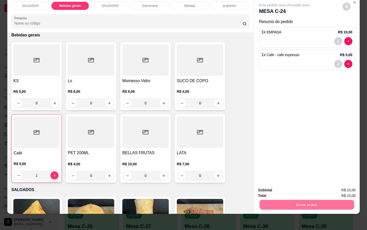
click at [288, 188] on button "Não registrar e enviar pedido" at bounding box center [289, 187] width 53 height 10
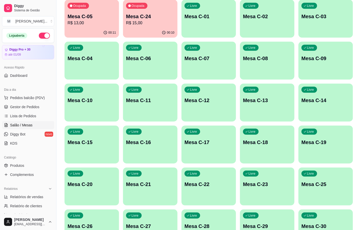
click at [90, 23] on p "R$ 13,00" at bounding box center [92, 23] width 48 height 6
click at [165, 15] on p "Mesa C-24" at bounding box center [150, 16] width 47 height 7
click at [92, 24] on p "R$ 13,00" at bounding box center [92, 23] width 48 height 6
click at [149, 24] on p "R$ 15,00" at bounding box center [150, 23] width 48 height 6
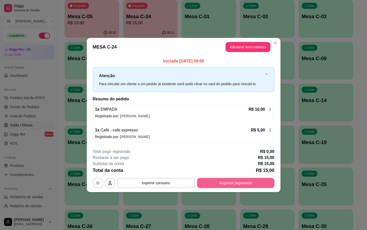
click at [219, 182] on button "Registrar pagamento" at bounding box center [235, 183] width 77 height 10
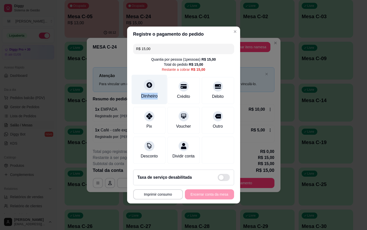
click at [156, 87] on div "Dinheiro" at bounding box center [150, 90] width 36 height 30
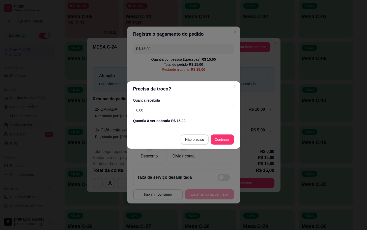
click at [183, 110] on input "0,00" at bounding box center [183, 110] width 101 height 10
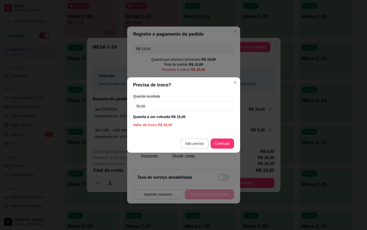
type input "50,00"
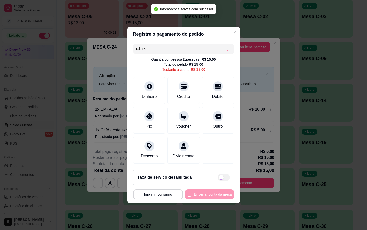
type input "R$ 0,00"
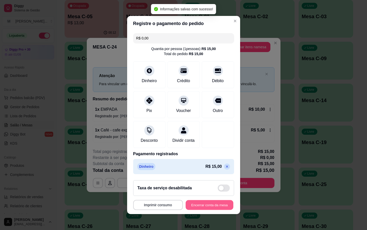
click at [220, 206] on button "Encerrar conta da mesa" at bounding box center [210, 205] width 48 height 10
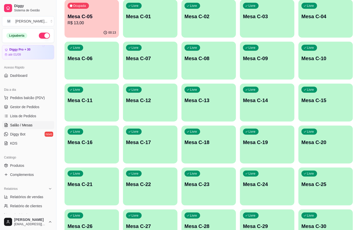
click at [67, 15] on div "Ocupada Mesa C-05 R$ 13,00" at bounding box center [92, 14] width 55 height 28
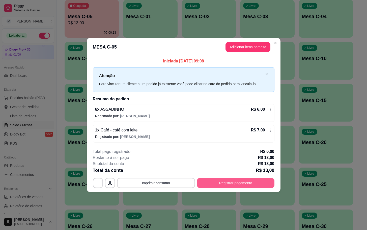
click at [218, 180] on button "Registrar pagamento" at bounding box center [235, 183] width 77 height 10
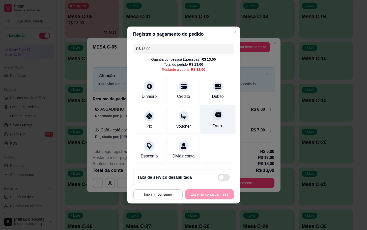
click at [226, 110] on div "Outro" at bounding box center [218, 120] width 36 height 30
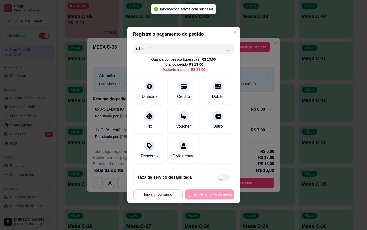
type input "R$ 0,00"
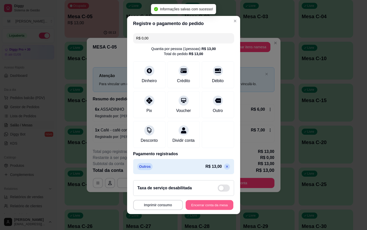
click at [216, 207] on button "Encerrar conta da mesa" at bounding box center [210, 205] width 48 height 10
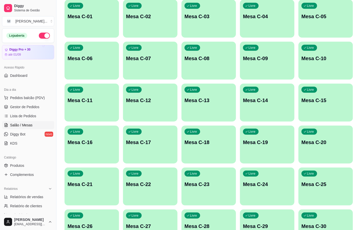
click at [108, 21] on div "Livre Mesa C-01" at bounding box center [92, 16] width 55 height 32
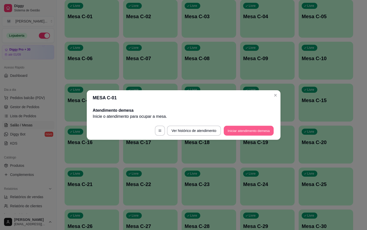
click at [235, 127] on button "Iniciar atendimento de mesa" at bounding box center [249, 131] width 50 height 10
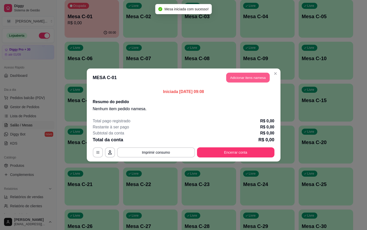
click at [254, 74] on button "Adicionar itens na mesa" at bounding box center [247, 78] width 43 height 10
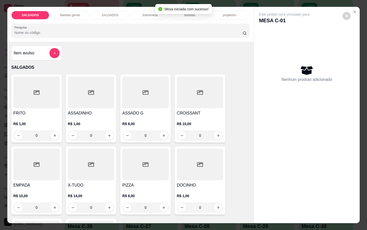
click at [139, 106] on div "ASSADO G R$ 8,00 0" at bounding box center [145, 108] width 50 height 68
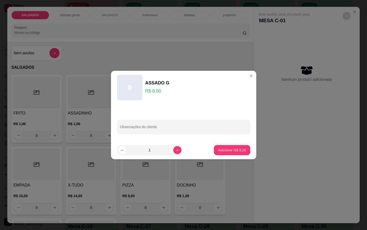
click at [226, 149] on p "Adicionar R$ 8,00" at bounding box center [232, 149] width 28 height 5
type input "1"
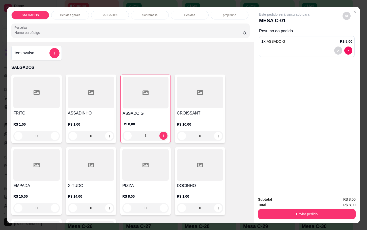
drag, startPoint x: 78, startPoint y: 16, endPoint x: 82, endPoint y: 27, distance: 11.3
click at [79, 16] on div "Bebidas gerais" at bounding box center [70, 15] width 38 height 9
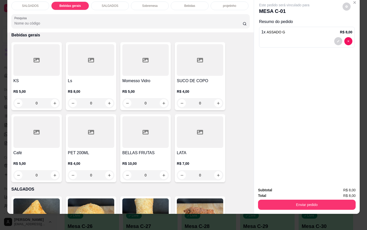
drag, startPoint x: 37, startPoint y: 127, endPoint x: 40, endPoint y: 127, distance: 3.1
click at [40, 127] on div at bounding box center [36, 132] width 46 height 32
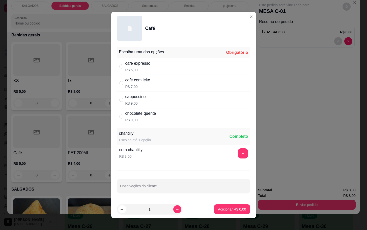
click at [145, 83] on div "café com leite" at bounding box center [137, 80] width 25 height 6
click at [149, 86] on div "café com leite R$ 7,00" at bounding box center [183, 83] width 133 height 17
radio input "false"
click at [161, 119] on div "chocolate quente R$ 9,00" at bounding box center [183, 116] width 133 height 17
radio input "true"
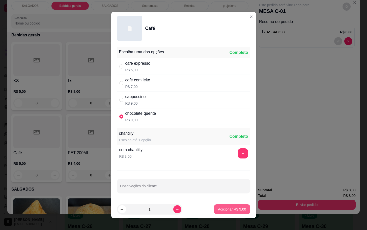
click at [221, 209] on p "Adicionar R$ 9,00" at bounding box center [232, 208] width 28 height 5
type input "1"
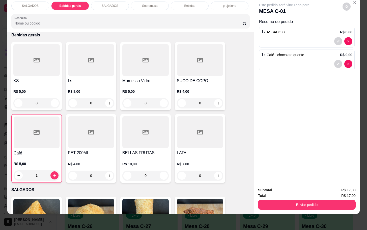
click at [266, 206] on div "Subtotal R$ 17,00 Total R$ 17,00 Enviar pedido" at bounding box center [307, 198] width 106 height 31
click at [264, 199] on button "Enviar pedido" at bounding box center [307, 204] width 98 height 10
click at [263, 199] on button "Enviar pedido" at bounding box center [307, 204] width 98 height 10
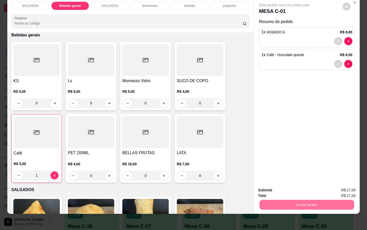
click at [264, 190] on button "Não registrar e enviar pedido" at bounding box center [289, 187] width 53 height 10
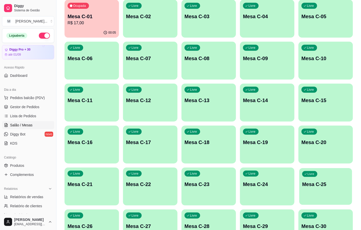
click at [341, 194] on div "Livre Mesa C-25" at bounding box center [326, 183] width 53 height 31
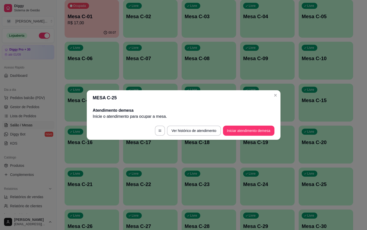
drag, startPoint x: 175, startPoint y: 87, endPoint x: 176, endPoint y: 83, distance: 4.1
click at [176, 84] on div "MESA C-25 Atendimento de mesa Inicie o atendimento para ocupar a mesa . Ver his…" at bounding box center [183, 115] width 367 height 230
click at [154, 93] on header "MESA C-25" at bounding box center [184, 97] width 194 height 15
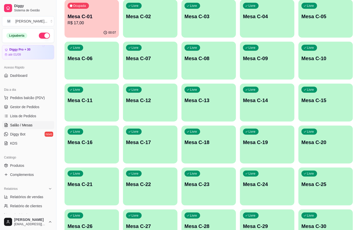
click at [105, 36] on div "00:07" at bounding box center [92, 33] width 55 height 10
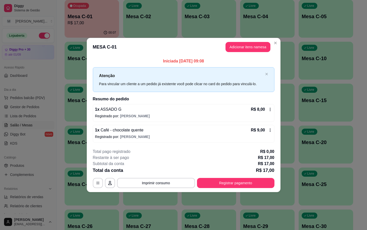
click at [248, 183] on button "Registrar pagamento" at bounding box center [235, 183] width 77 height 10
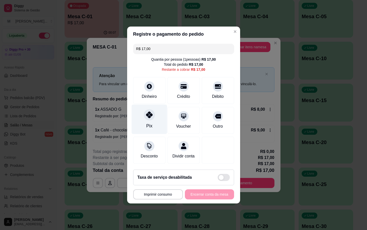
click at [139, 126] on div "Pix" at bounding box center [150, 120] width 36 height 30
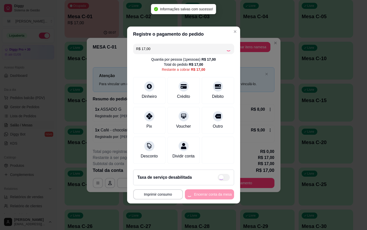
type input "R$ 0,00"
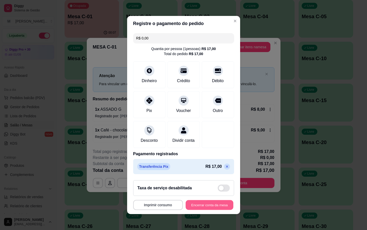
click at [220, 210] on button "Encerrar conta da mesa" at bounding box center [210, 205] width 48 height 10
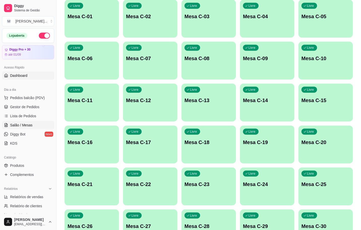
click at [26, 80] on link "Dashboard" at bounding box center [28, 75] width 52 height 8
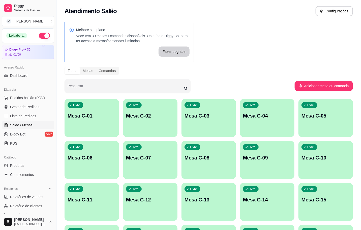
drag, startPoint x: 115, startPoint y: 96, endPoint x: 115, endPoint y: 111, distance: 15.7
click at [116, 97] on div "Melhore seu plano Você tem 30 mesas / comandas disponíveis. Obtenha o Diggy Bot…" at bounding box center [209, 185] width 305 height 333
click at [112, 118] on p "Mesa C-01" at bounding box center [92, 115] width 48 height 7
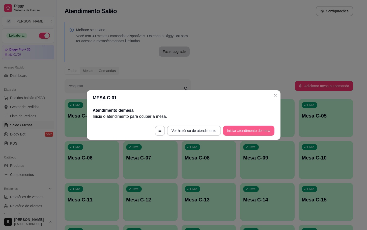
click at [227, 126] on button "Iniciar atendimento de mesa" at bounding box center [248, 130] width 51 height 10
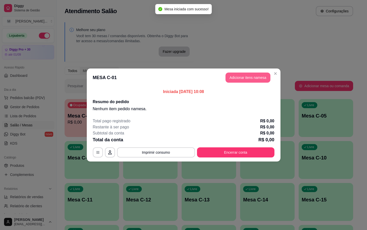
click at [238, 80] on button "Adicionar itens na mesa" at bounding box center [248, 77] width 45 height 10
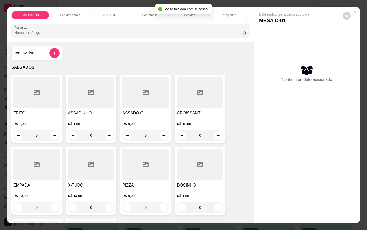
click at [35, 125] on div "R$ 1,00 0" at bounding box center [36, 130] width 46 height 19
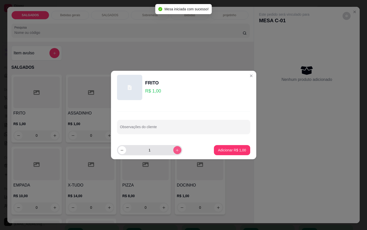
click at [173, 152] on button "increase-product-quantity" at bounding box center [177, 150] width 8 height 8
click at [175, 151] on icon "increase-product-quantity" at bounding box center [177, 150] width 4 height 4
click at [175, 150] on icon "increase-product-quantity" at bounding box center [177, 150] width 4 height 4
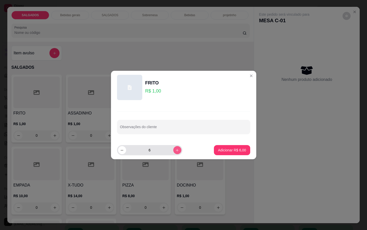
click at [175, 150] on icon "increase-product-quantity" at bounding box center [177, 150] width 4 height 4
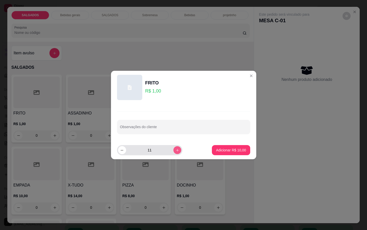
click at [175, 150] on icon "increase-product-quantity" at bounding box center [177, 150] width 4 height 4
click at [173, 150] on button "increase-product-quantity" at bounding box center [177, 150] width 8 height 8
click at [175, 150] on icon "increase-product-quantity" at bounding box center [177, 150] width 4 height 4
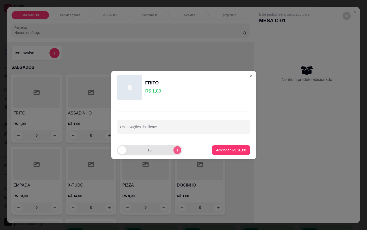
click at [173, 150] on button "increase-product-quantity" at bounding box center [177, 150] width 8 height 8
click at [175, 150] on icon "increase-product-quantity" at bounding box center [177, 150] width 4 height 4
type input "19"
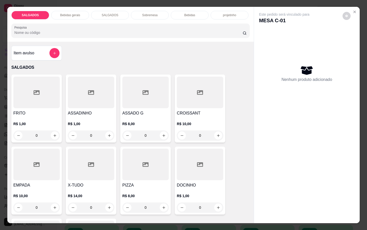
click at [230, 157] on div "FRITO R$ 1,00 0 ASSADINHO R$ 1,00 0 ASSADO G R$ 8,00 0 CROISSANT R$ 10,00 0 EMP…" at bounding box center [130, 180] width 239 height 212
click at [40, 111] on h4 "FRITO" at bounding box center [36, 113] width 46 height 6
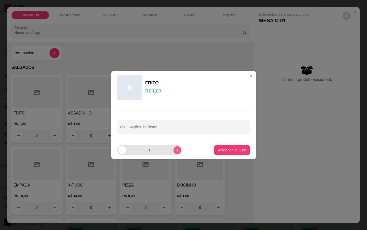
click at [175, 149] on icon "increase-product-quantity" at bounding box center [177, 150] width 4 height 4
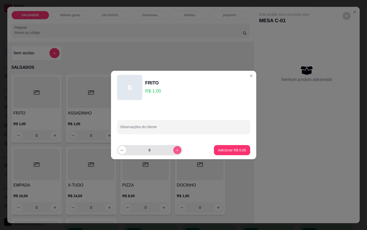
click at [175, 149] on icon "increase-product-quantity" at bounding box center [177, 150] width 4 height 4
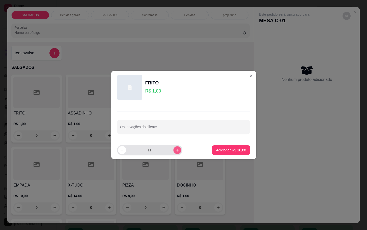
click at [175, 149] on icon "increase-product-quantity" at bounding box center [177, 150] width 4 height 4
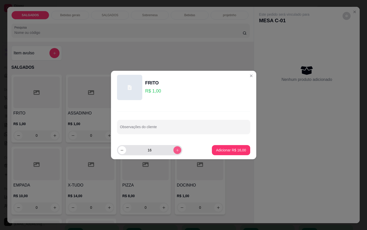
click at [175, 149] on icon "increase-product-quantity" at bounding box center [177, 150] width 4 height 4
type input "19"
click at [242, 154] on button "Adicionar R$ 19,00" at bounding box center [231, 150] width 37 height 10
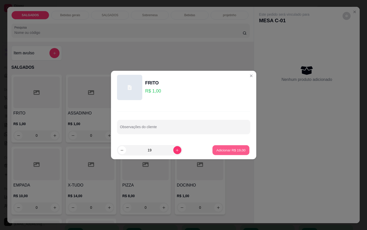
type input "19"
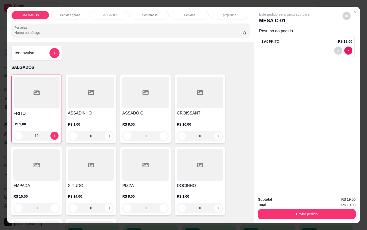
click at [51, 13] on div "Bebidas gerais" at bounding box center [70, 15] width 38 height 9
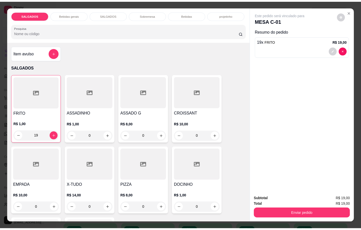
scroll to position [12, 0]
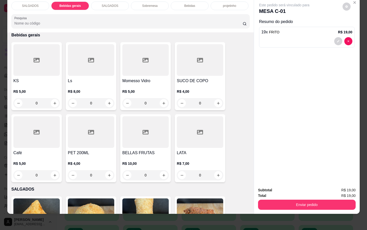
click at [68, 59] on div at bounding box center [91, 60] width 46 height 32
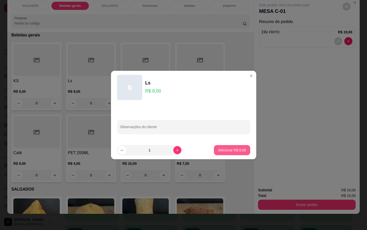
click at [222, 148] on p "Adicionar R$ 8,00" at bounding box center [232, 149] width 28 height 5
type input "1"
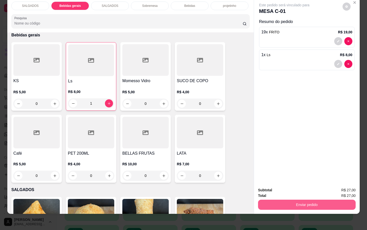
click at [313, 199] on button "Enviar pedido" at bounding box center [307, 204] width 98 height 10
click at [311, 190] on button "Não registrar e enviar pedido" at bounding box center [289, 187] width 53 height 10
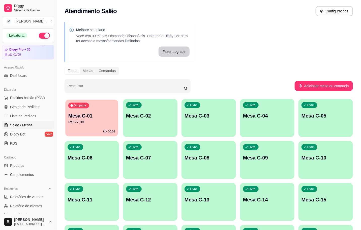
click at [82, 109] on div "Ocupada Mesa C-01 R$ 27,00" at bounding box center [91, 112] width 53 height 27
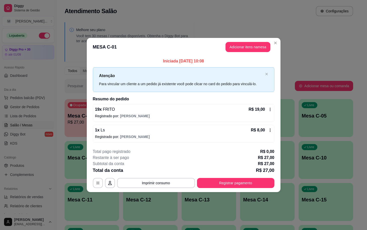
click at [249, 53] on header "MESA C-01 Adicionar itens na mesa" at bounding box center [184, 47] width 194 height 18
click at [239, 43] on button "Adicionar itens na mesa" at bounding box center [248, 47] width 45 height 10
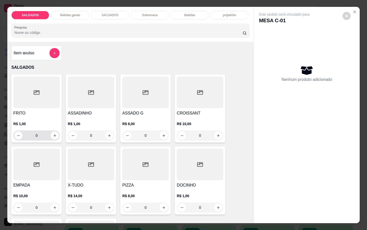
click at [43, 134] on input "0" at bounding box center [36, 135] width 28 height 10
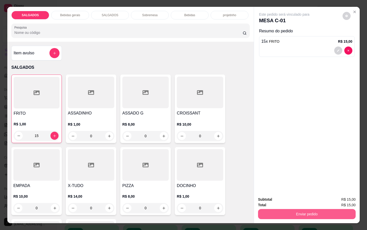
type input "15"
click at [285, 209] on button "Enviar pedido" at bounding box center [307, 214] width 98 height 10
click at [284, 202] on button "Não registrar e enviar pedido" at bounding box center [289, 198] width 51 height 9
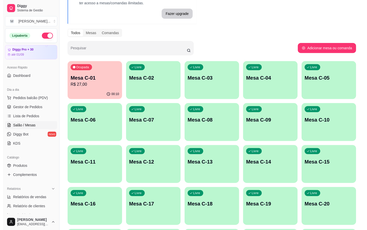
scroll to position [76, 0]
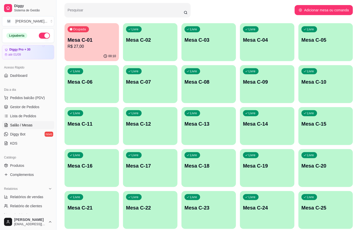
click at [174, 208] on div "Livre Mesa C-22" at bounding box center [150, 207] width 55 height 32
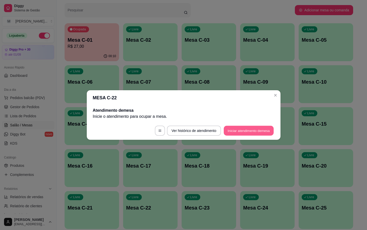
click at [241, 131] on button "Iniciar atendimento de mesa" at bounding box center [249, 131] width 50 height 10
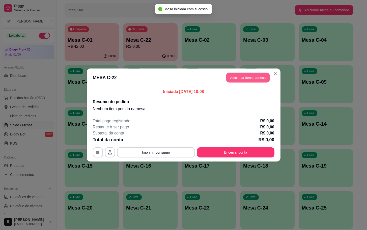
click at [245, 78] on button "Adicionar itens na mesa" at bounding box center [247, 78] width 43 height 10
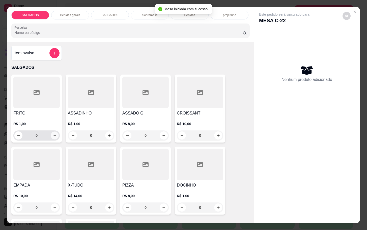
click at [53, 132] on button "increase-product-quantity" at bounding box center [55, 136] width 8 height 8
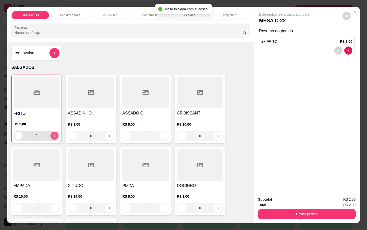
click at [53, 132] on button "increase-product-quantity" at bounding box center [54, 136] width 8 height 8
click at [53, 132] on button "increase-product-quantity" at bounding box center [55, 136] width 8 height 8
click at [53, 132] on button "increase-product-quantity" at bounding box center [54, 136] width 8 height 8
type input "6"
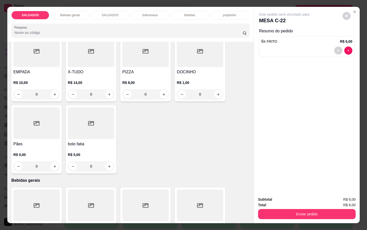
scroll to position [189, 0]
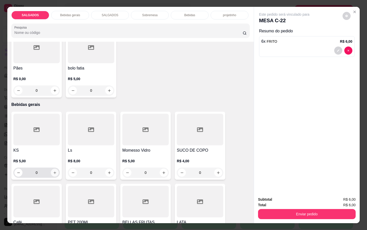
click at [53, 171] on icon "increase-product-quantity" at bounding box center [55, 173] width 4 height 4
type input "1"
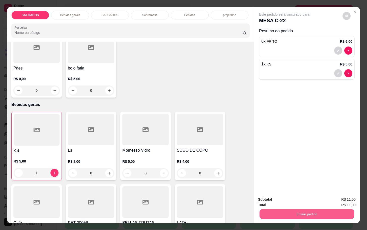
click at [280, 213] on button "Enviar pedido" at bounding box center [307, 214] width 95 height 10
click at [272, 199] on button "Não registrar e enviar pedido" at bounding box center [289, 199] width 53 height 10
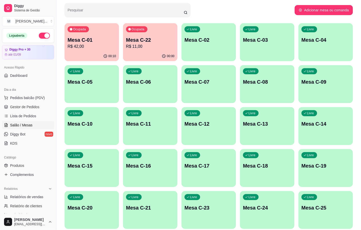
click at [140, 37] on p "Mesa C-22" at bounding box center [150, 39] width 48 height 7
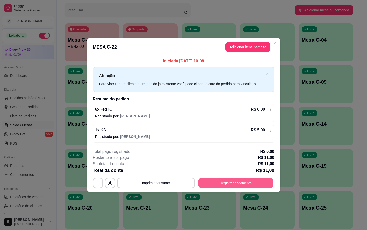
click at [269, 185] on button "Registrar pagamento" at bounding box center [235, 183] width 75 height 10
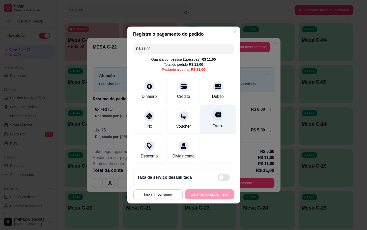
click at [217, 109] on div at bounding box center [218, 114] width 11 height 11
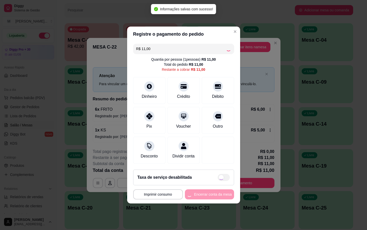
type input "R$ 0,00"
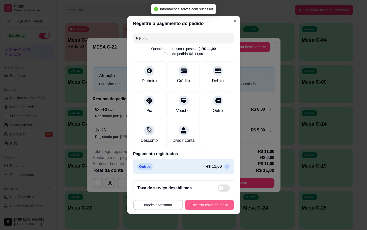
click at [202, 210] on button "Encerrar conta da mesa" at bounding box center [209, 205] width 49 height 10
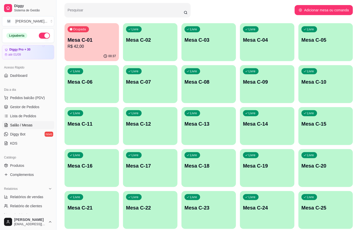
click at [73, 43] on p "R$ 42,00" at bounding box center [92, 46] width 48 height 6
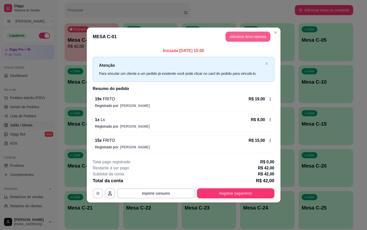
click at [245, 39] on button "Adicionar itens na mesa" at bounding box center [248, 37] width 45 height 10
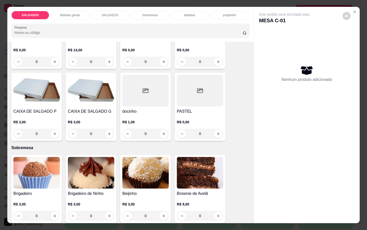
scroll to position [757, 0]
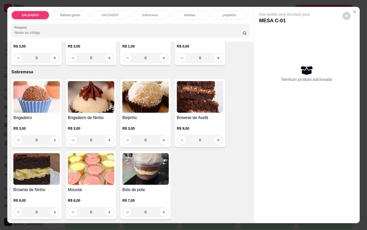
click at [145, 169] on img at bounding box center [145, 169] width 46 height 32
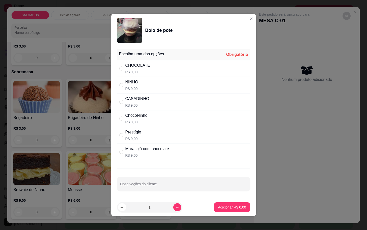
click at [143, 113] on div "ChocoNinho" at bounding box center [136, 115] width 22 height 6
radio input "true"
click at [214, 206] on button "Adicionar R$ 9,00" at bounding box center [232, 207] width 36 height 10
type input "1"
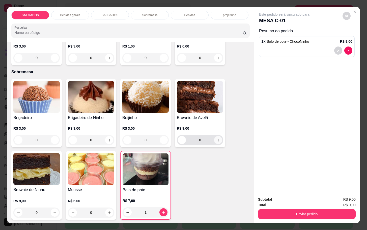
click at [216, 140] on button "increase-product-quantity" at bounding box center [218, 140] width 8 height 8
type input "1"
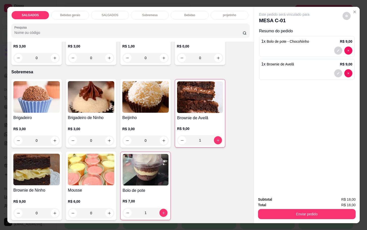
click at [152, 190] on h4 "Bolo de pote" at bounding box center [146, 190] width 46 height 6
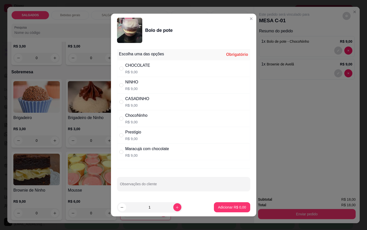
click at [143, 112] on div "ChocoNinho" at bounding box center [136, 115] width 22 height 6
radio input "true"
click at [227, 207] on p "Adicionar R$ 9,00" at bounding box center [232, 206] width 27 height 5
type input "2"
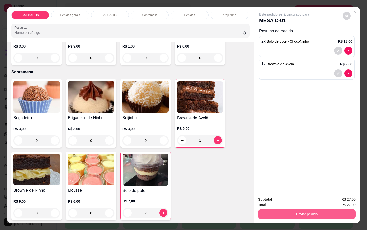
click at [278, 215] on button "Enviar pedido" at bounding box center [307, 214] width 98 height 10
click at [273, 196] on button "Não registrar e enviar pedido" at bounding box center [289, 198] width 51 height 9
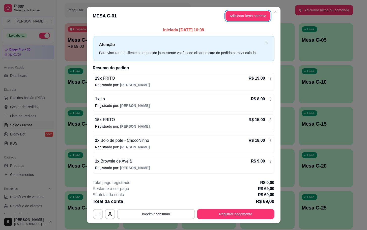
scroll to position [10, 0]
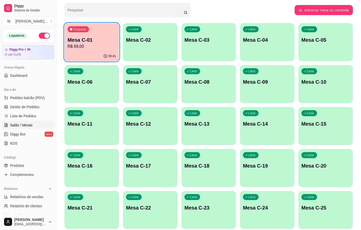
click at [105, 44] on p "R$ 69,00" at bounding box center [92, 46] width 48 height 6
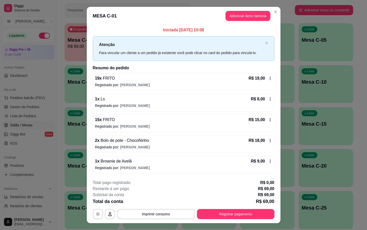
click at [229, 216] on button "Registrar pagamento" at bounding box center [235, 214] width 77 height 10
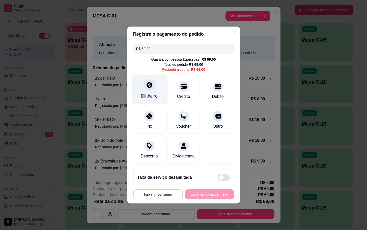
click at [149, 84] on icon at bounding box center [149, 85] width 7 height 7
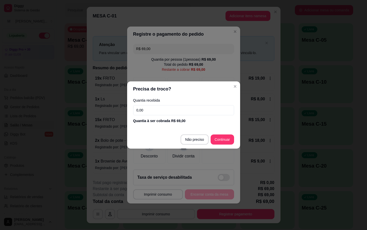
click at [180, 111] on input "0,00" at bounding box center [183, 110] width 101 height 10
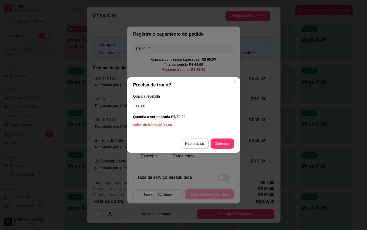
type input "80,00"
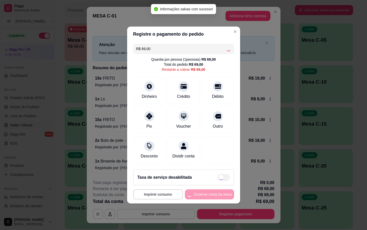
type input "R$ 0,00"
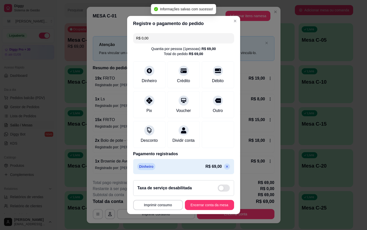
click at [217, 204] on button "Encerrar conta da mesa" at bounding box center [209, 205] width 49 height 10
